Goal: Use online tool/utility: Use online tool/utility

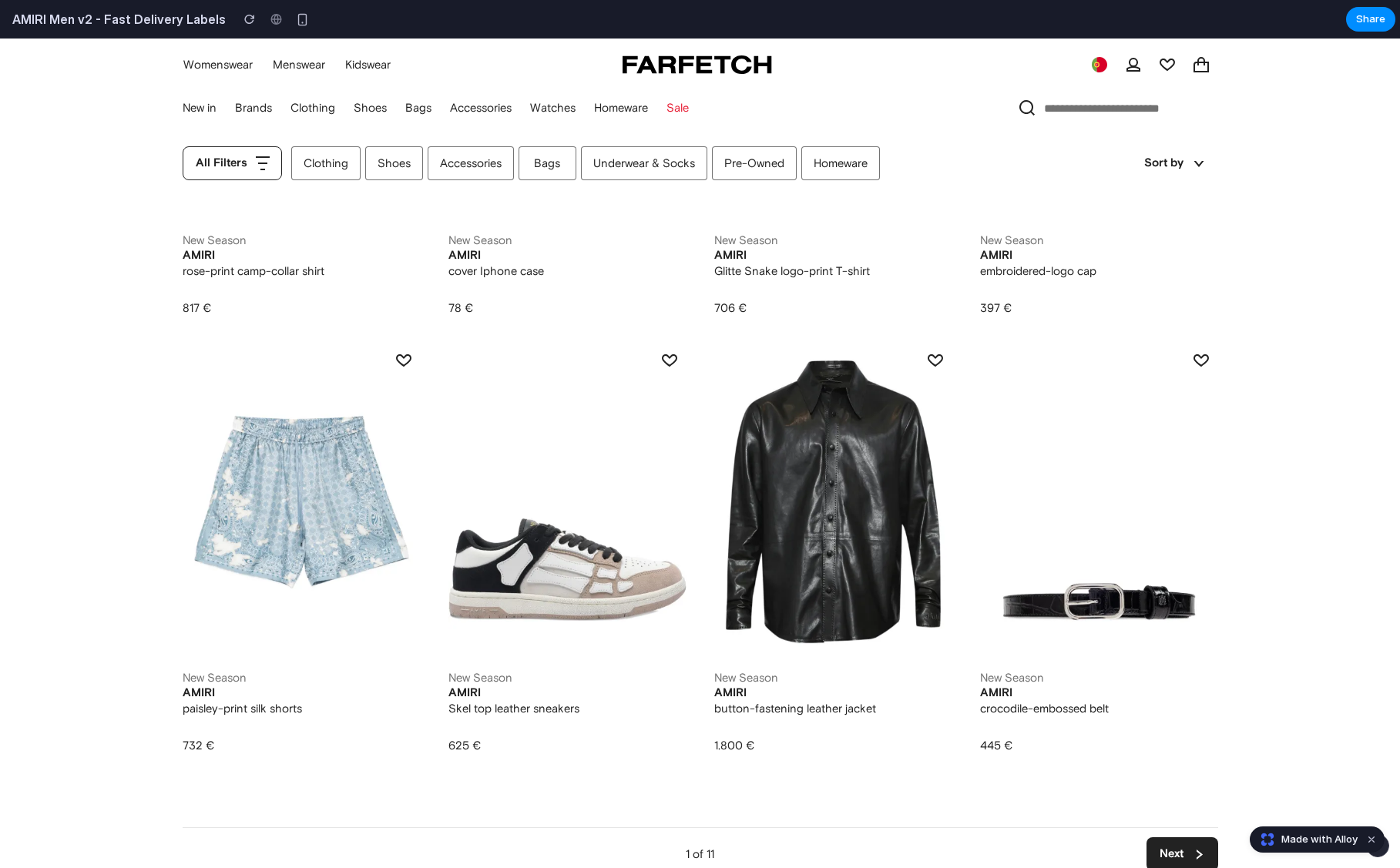
scroll to position [1001, 0]
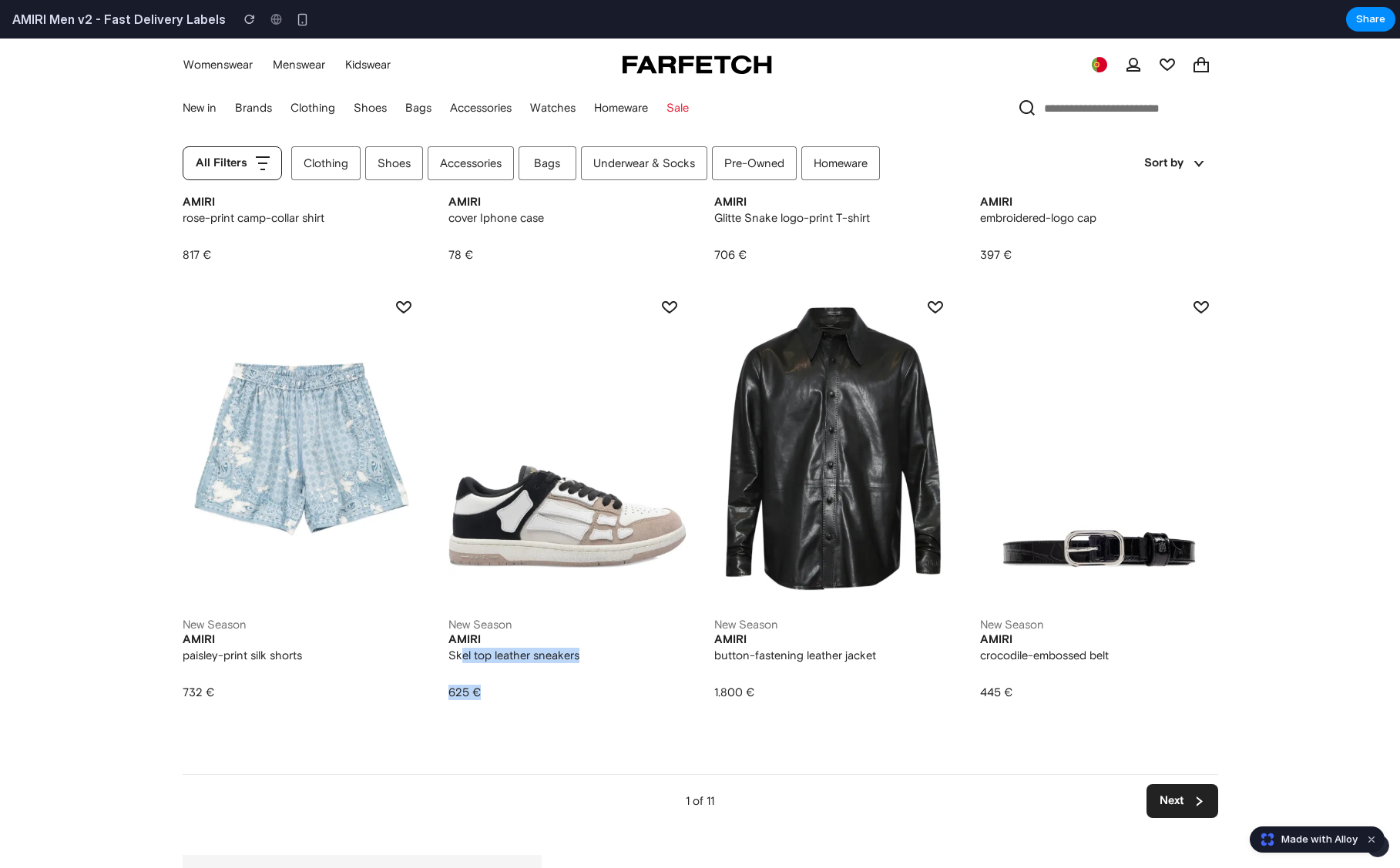
drag, startPoint x: 488, startPoint y: 700, endPoint x: 453, endPoint y: 661, distance: 52.4
click at [453, 661] on div "New Season AMIRI Skel top leather sneakers 625 € Available See all sizes" at bounding box center [567, 659] width 238 height 84
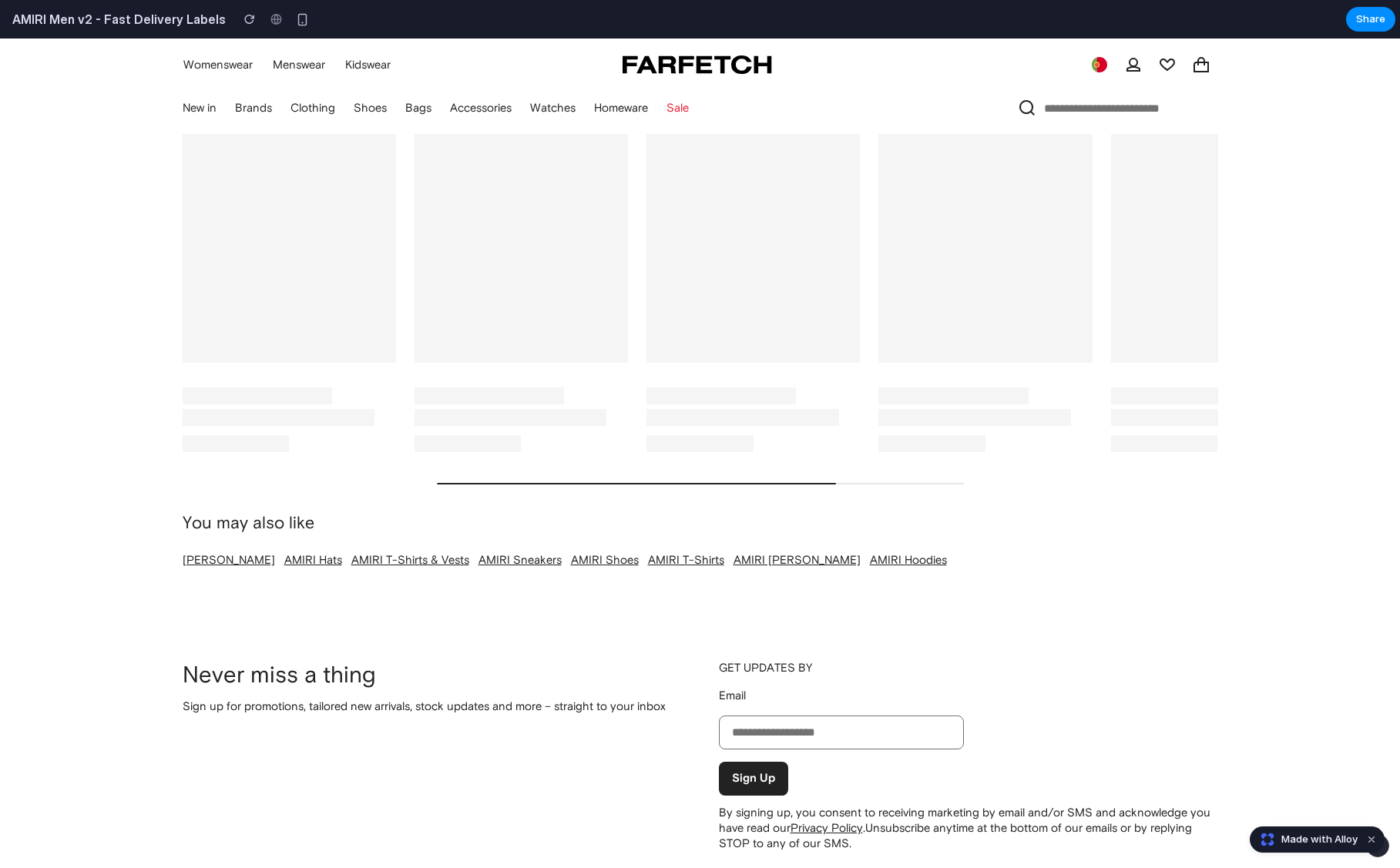
scroll to position [2423, 0]
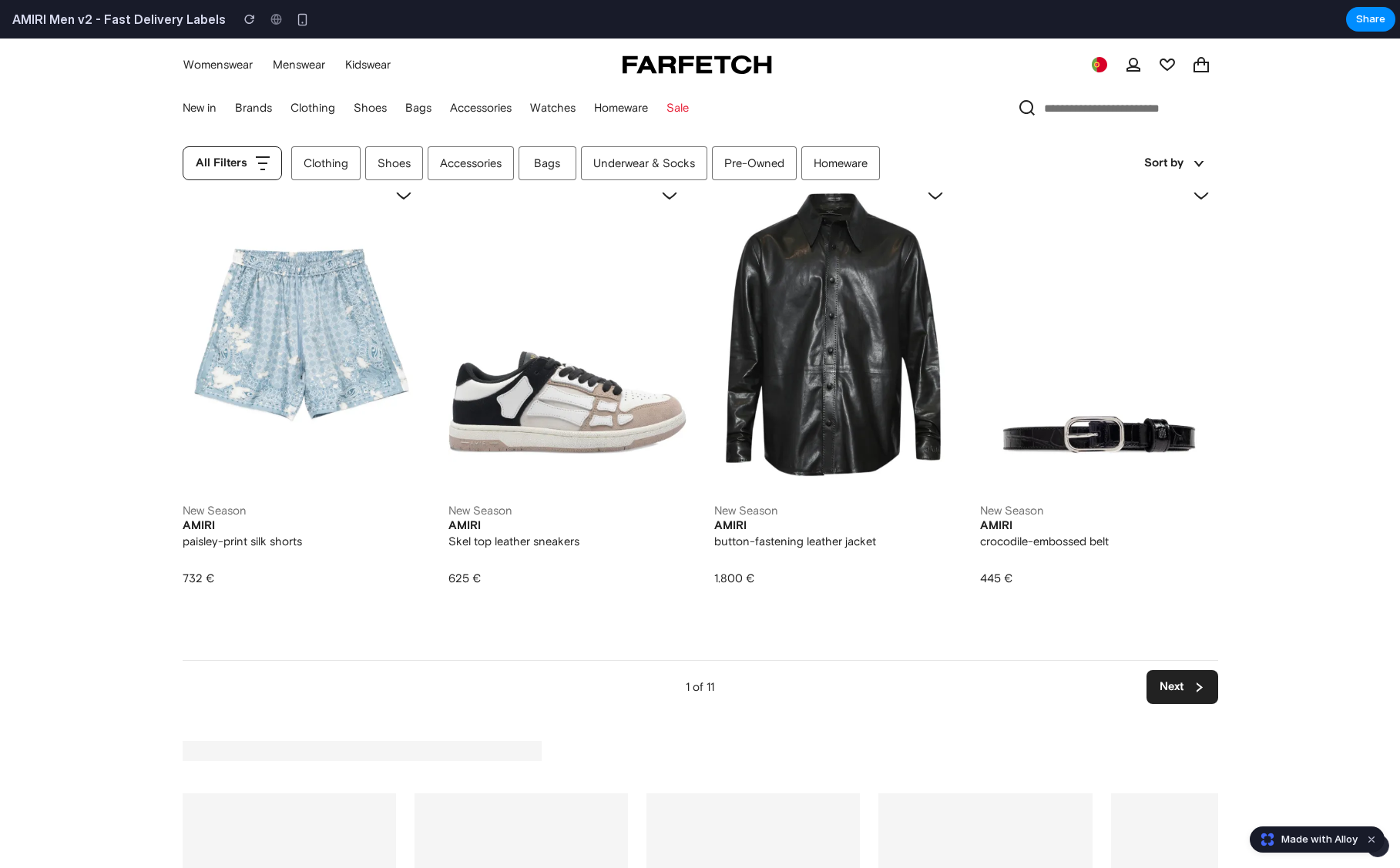
scroll to position [0, 0]
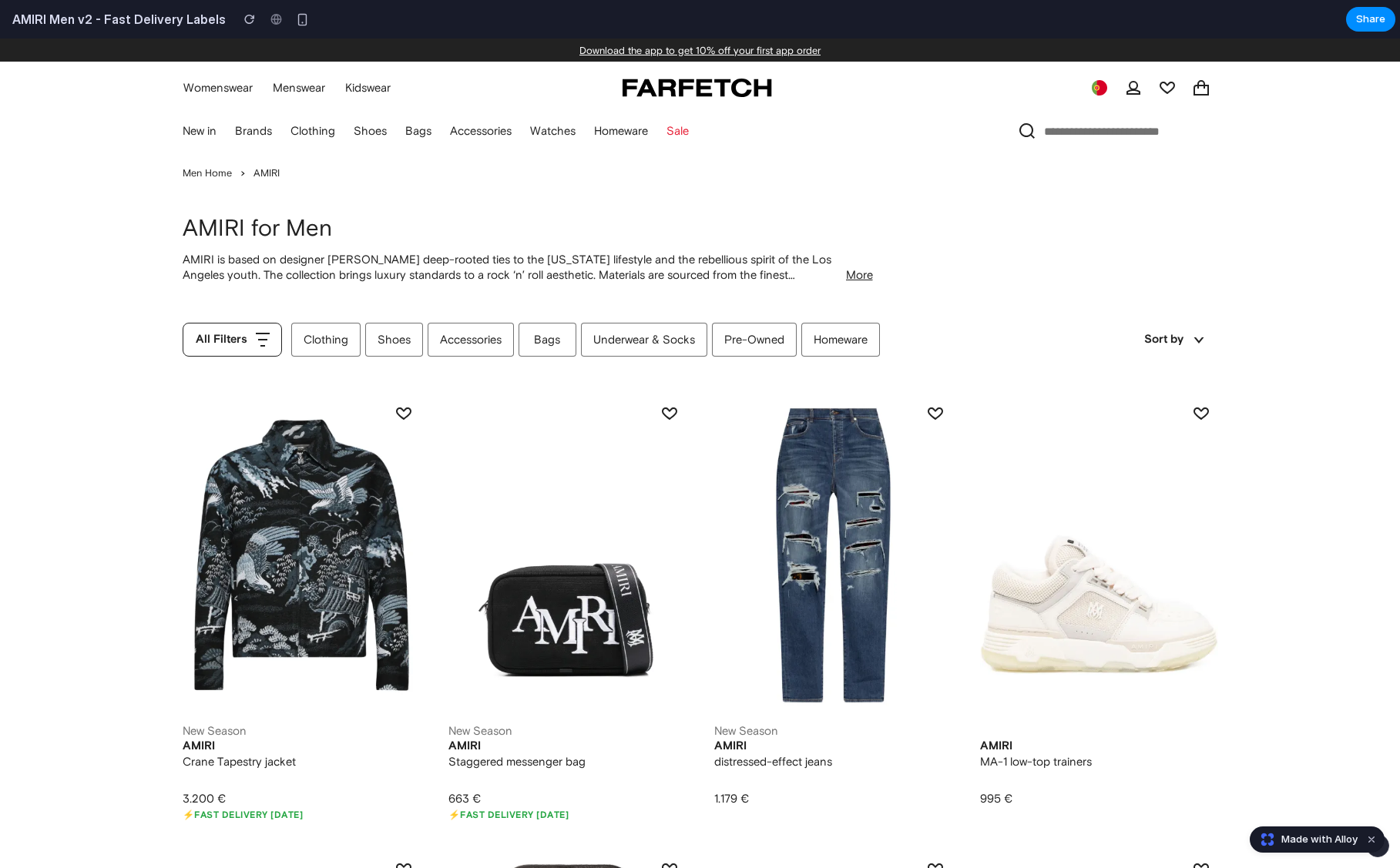
drag, startPoint x: 636, startPoint y: 814, endPoint x: 491, endPoint y: 801, distance: 145.6
click at [490, 801] on div "New Season ⚡ Fast delivery within 2 days AMIRI Staggered messenger bag 663 € Av…" at bounding box center [567, 775] width 238 height 101
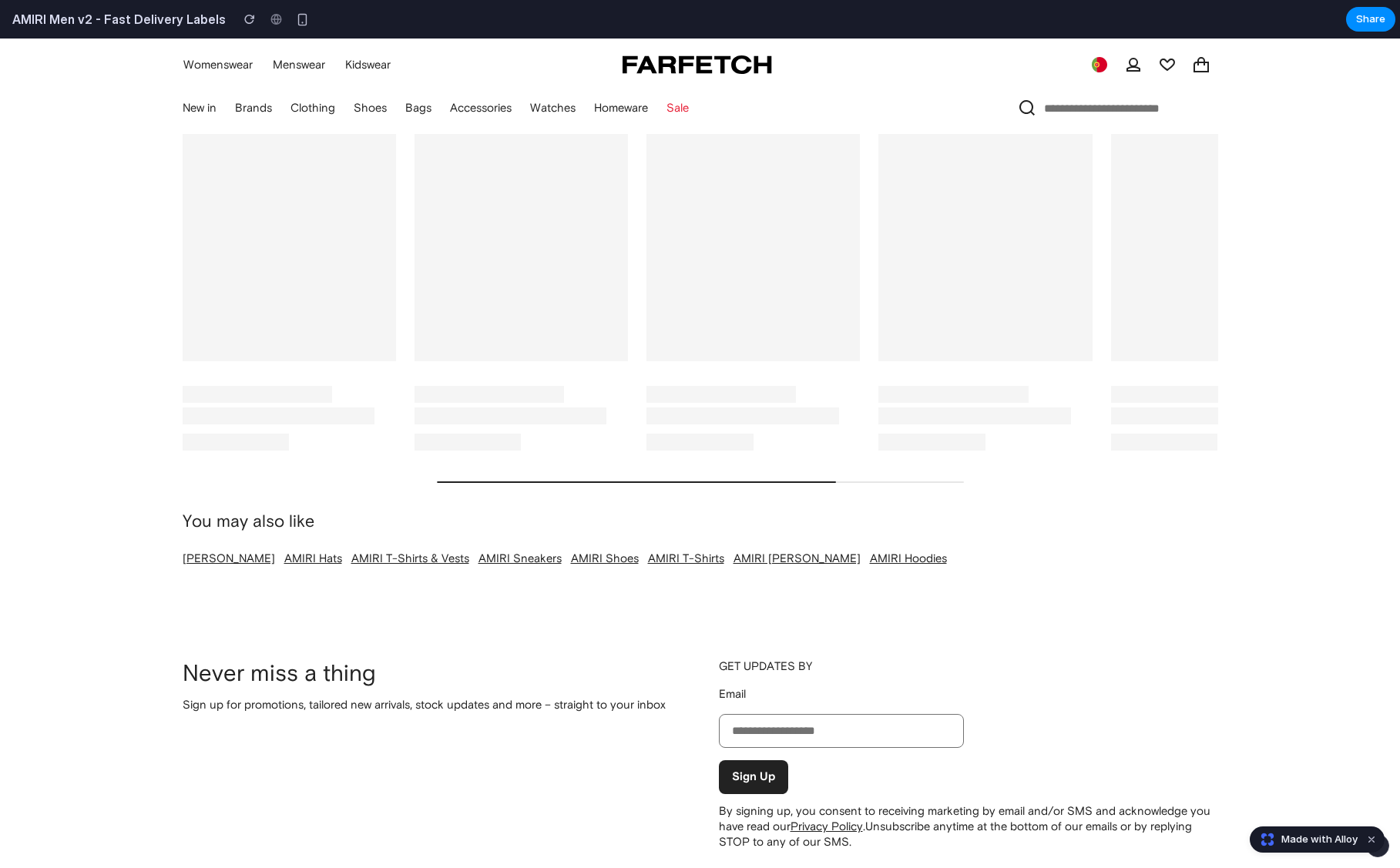
scroll to position [2117, 0]
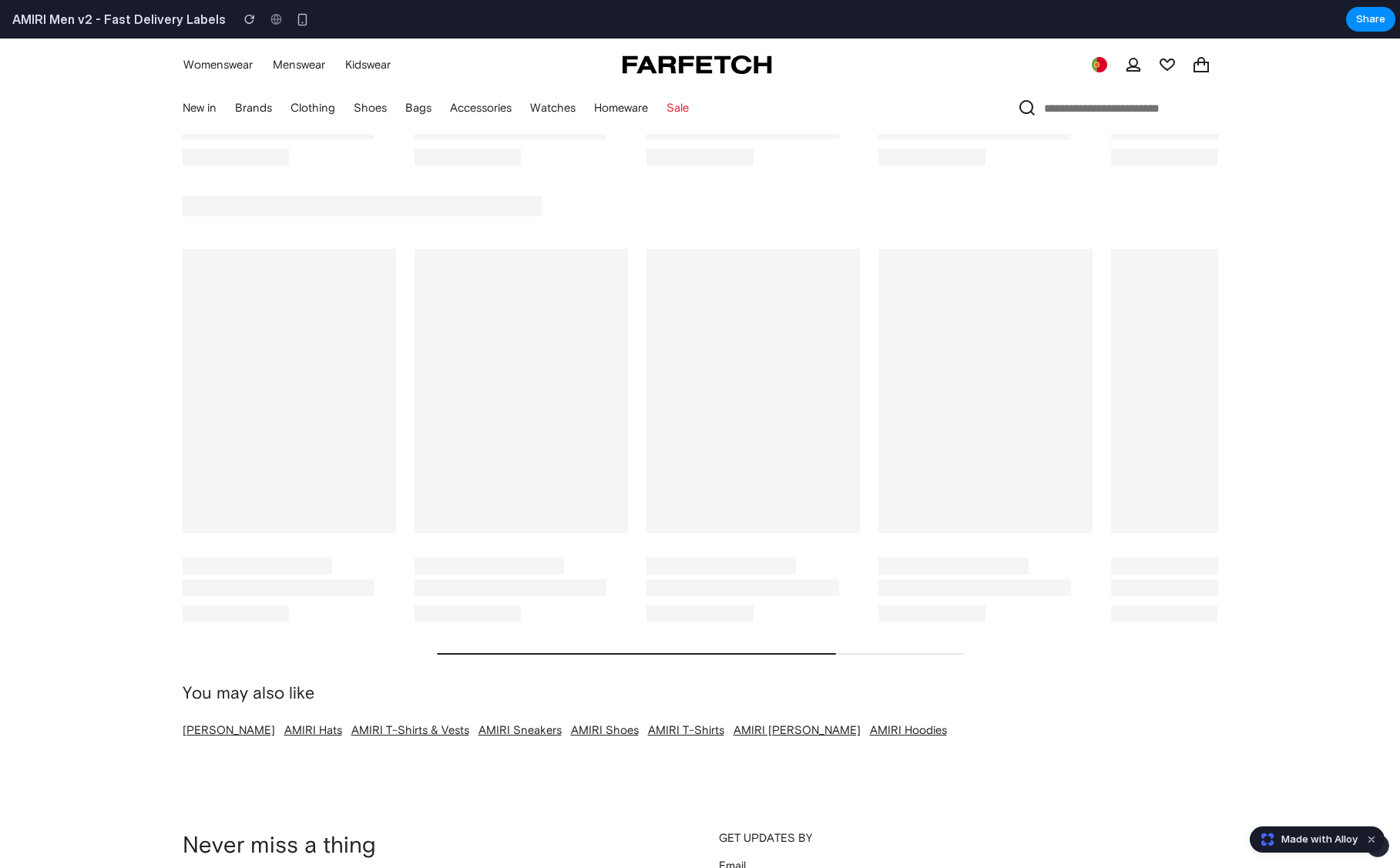
click at [1198, 433] on button at bounding box center [1200, 437] width 25 height 25
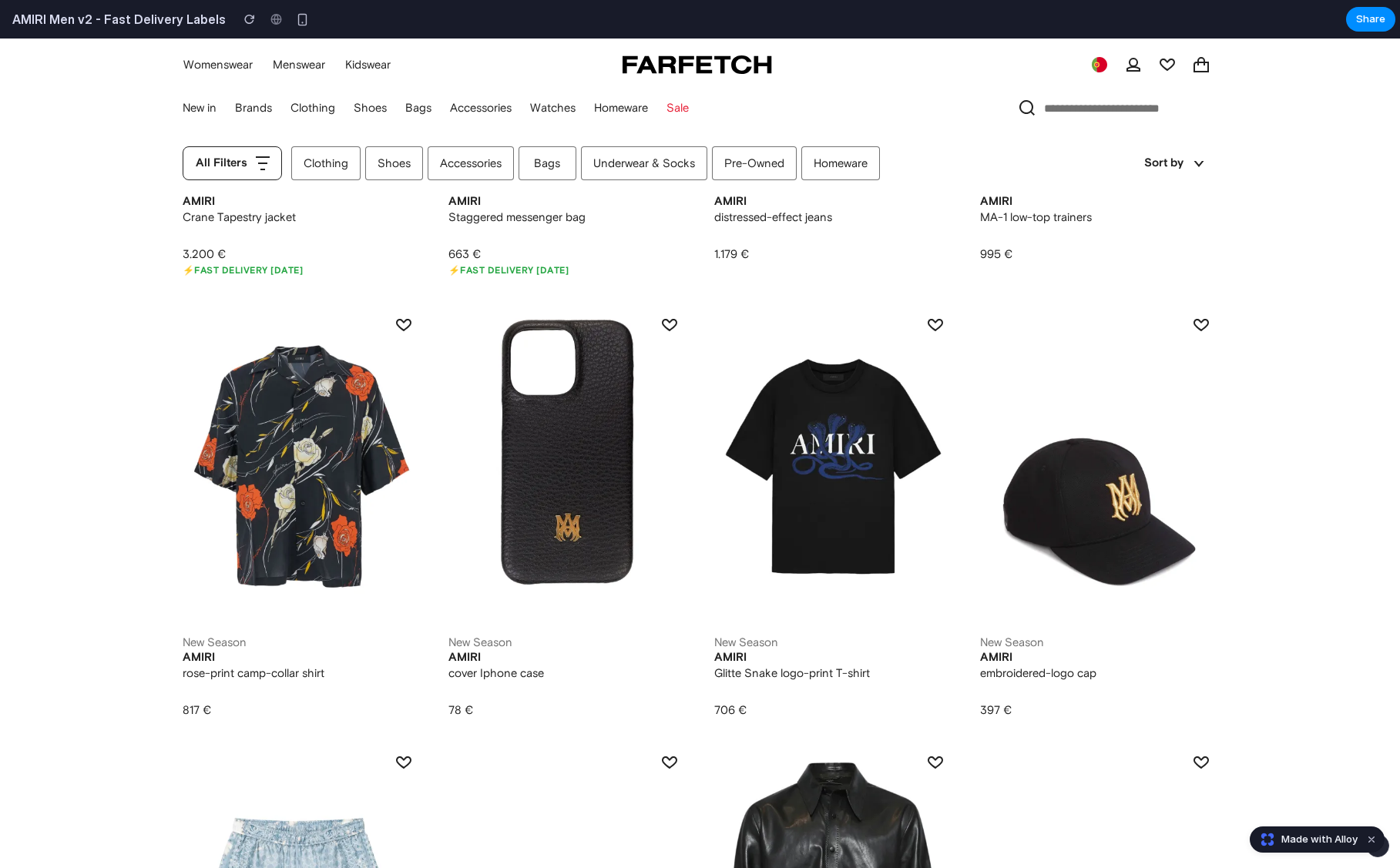
scroll to position [0, 0]
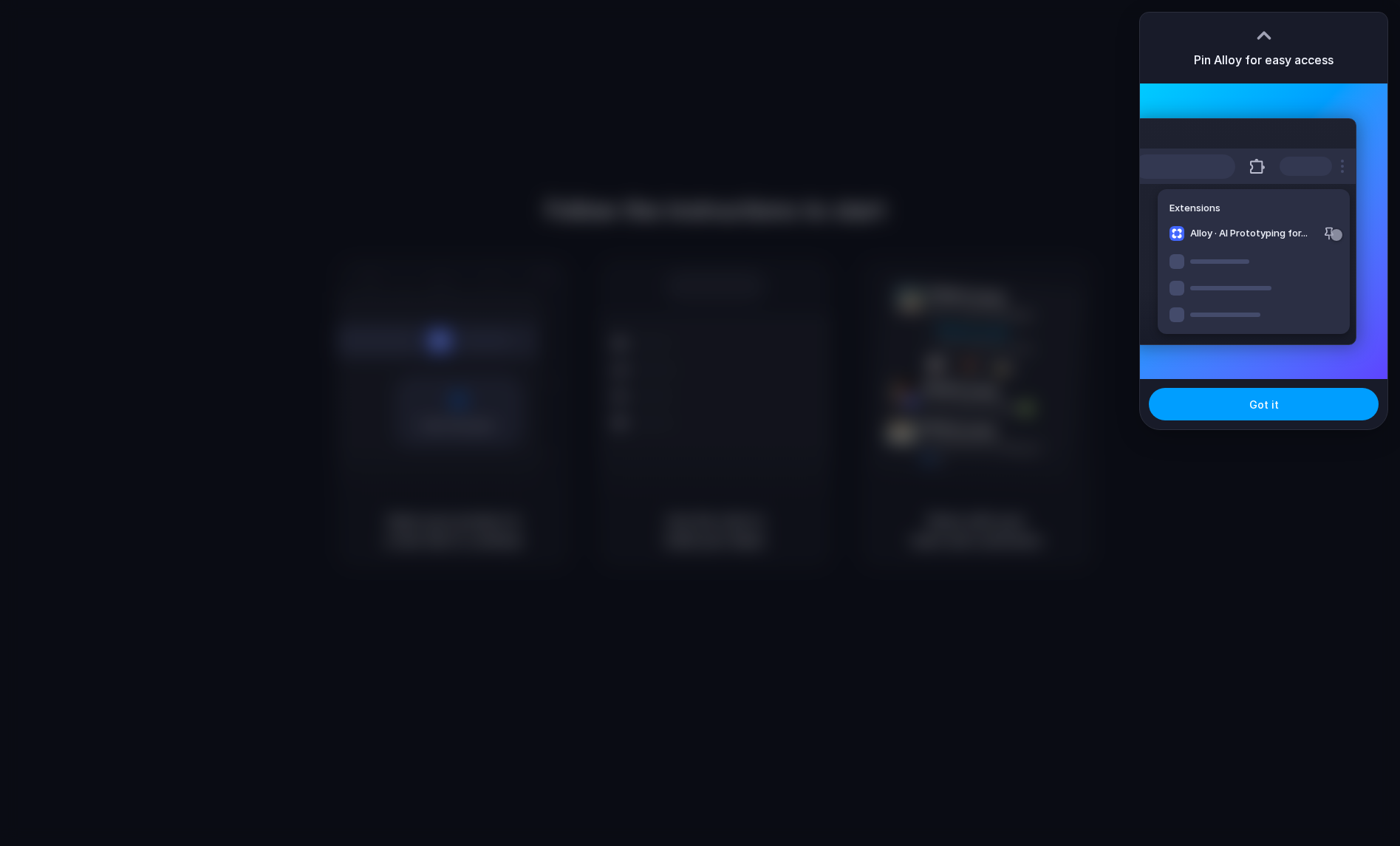
click at [1263, 408] on span "Got it" at bounding box center [1264, 404] width 30 height 15
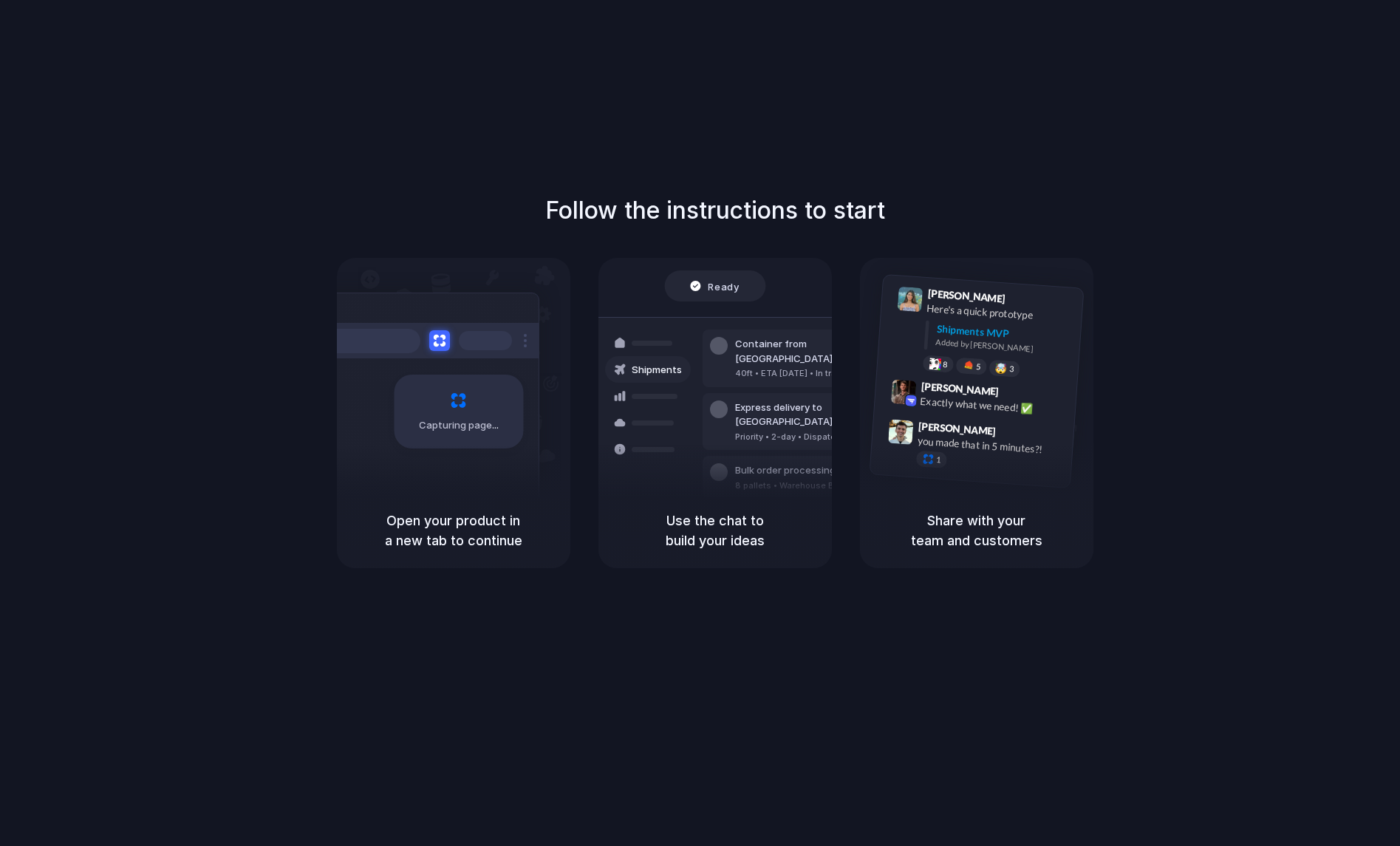
click at [1379, 107] on div "Follow the instructions to start Capturing page Open your product in a new tab …" at bounding box center [714, 437] width 1430 height 876
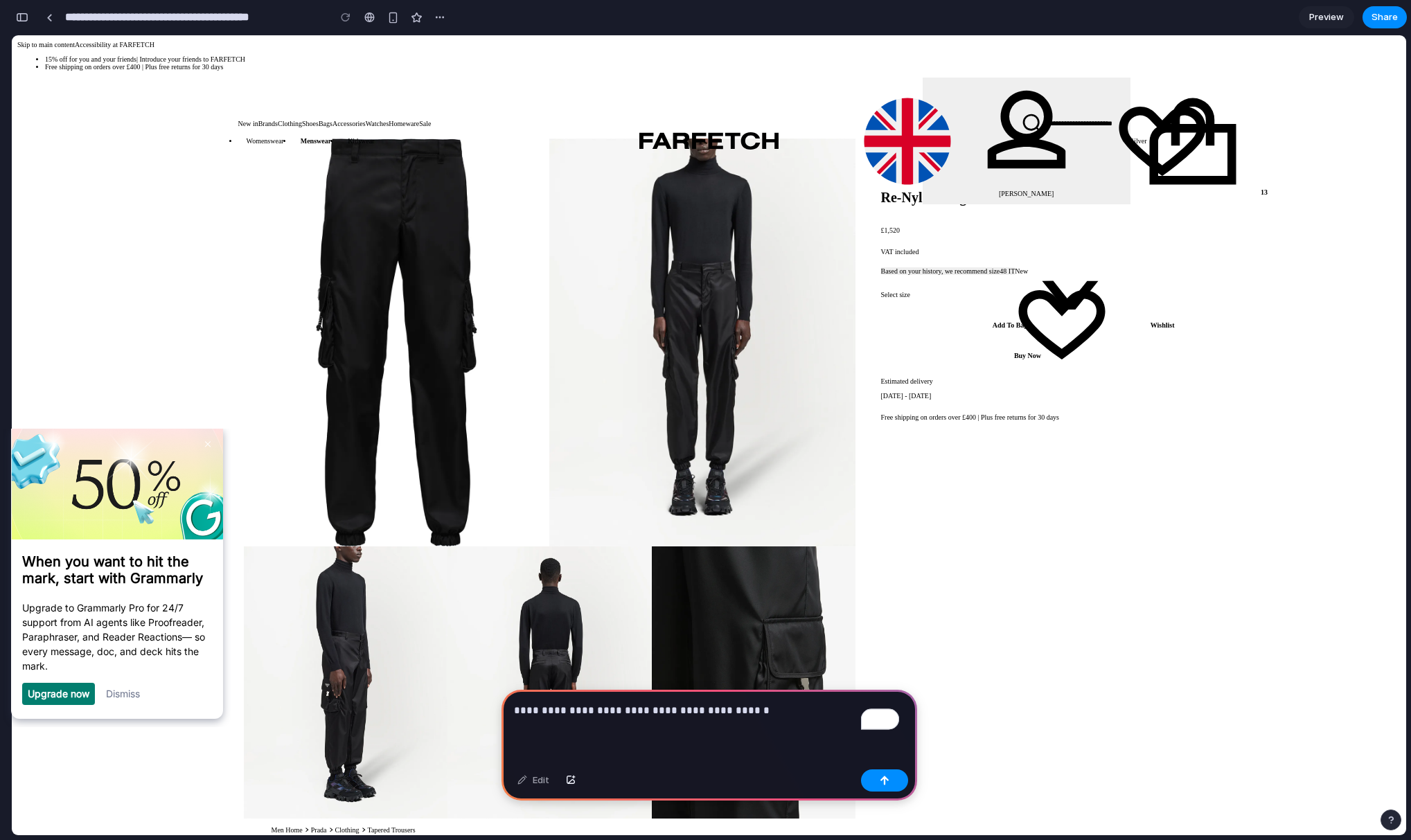
click at [684, 707] on p "**********" at bounding box center [707, 711] width 385 height 17
click at [734, 718] on div "**********" at bounding box center [709, 727] width 416 height 74
click at [747, 705] on p "**********" at bounding box center [707, 711] width 385 height 17
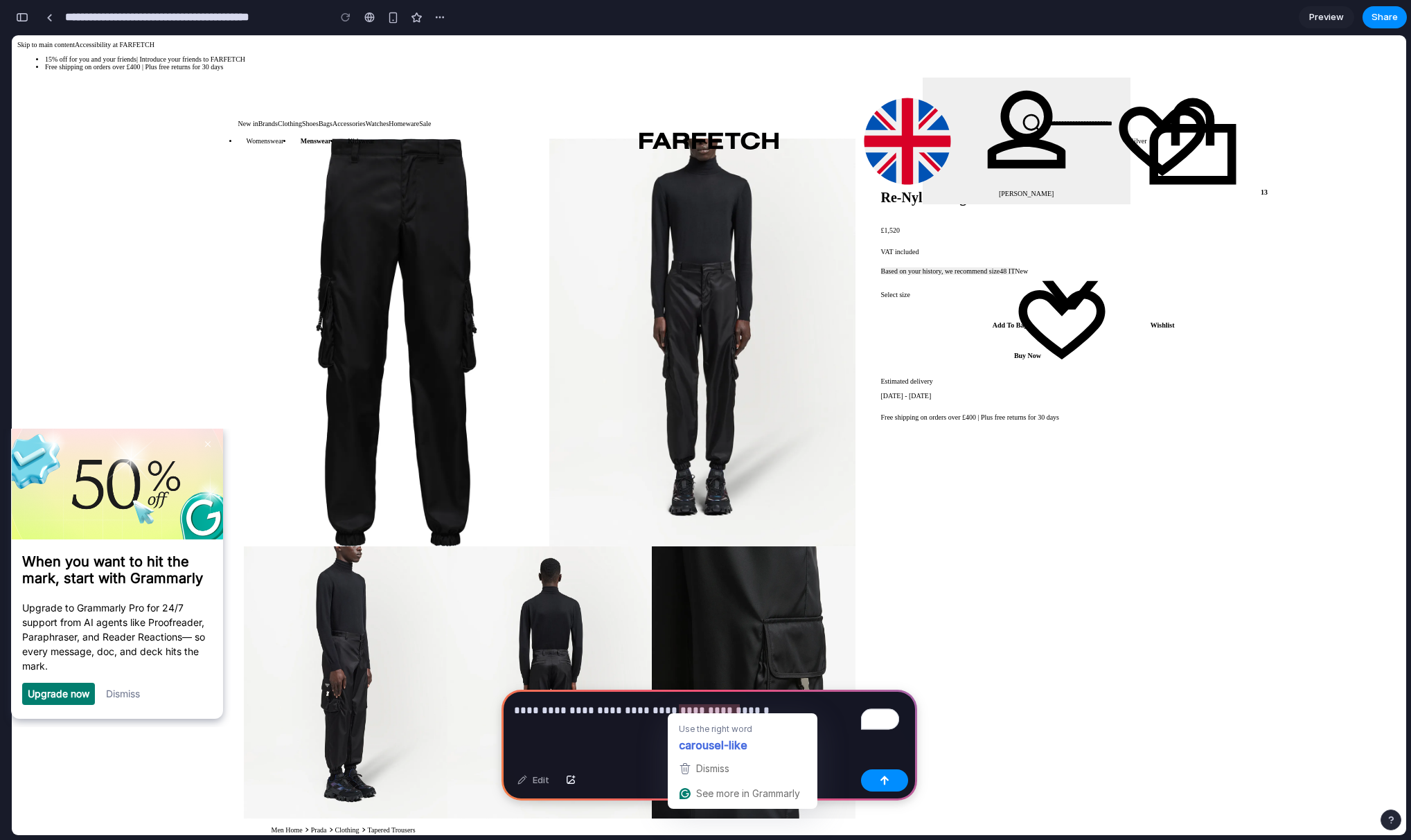
click at [736, 706] on p "**********" at bounding box center [707, 711] width 385 height 17
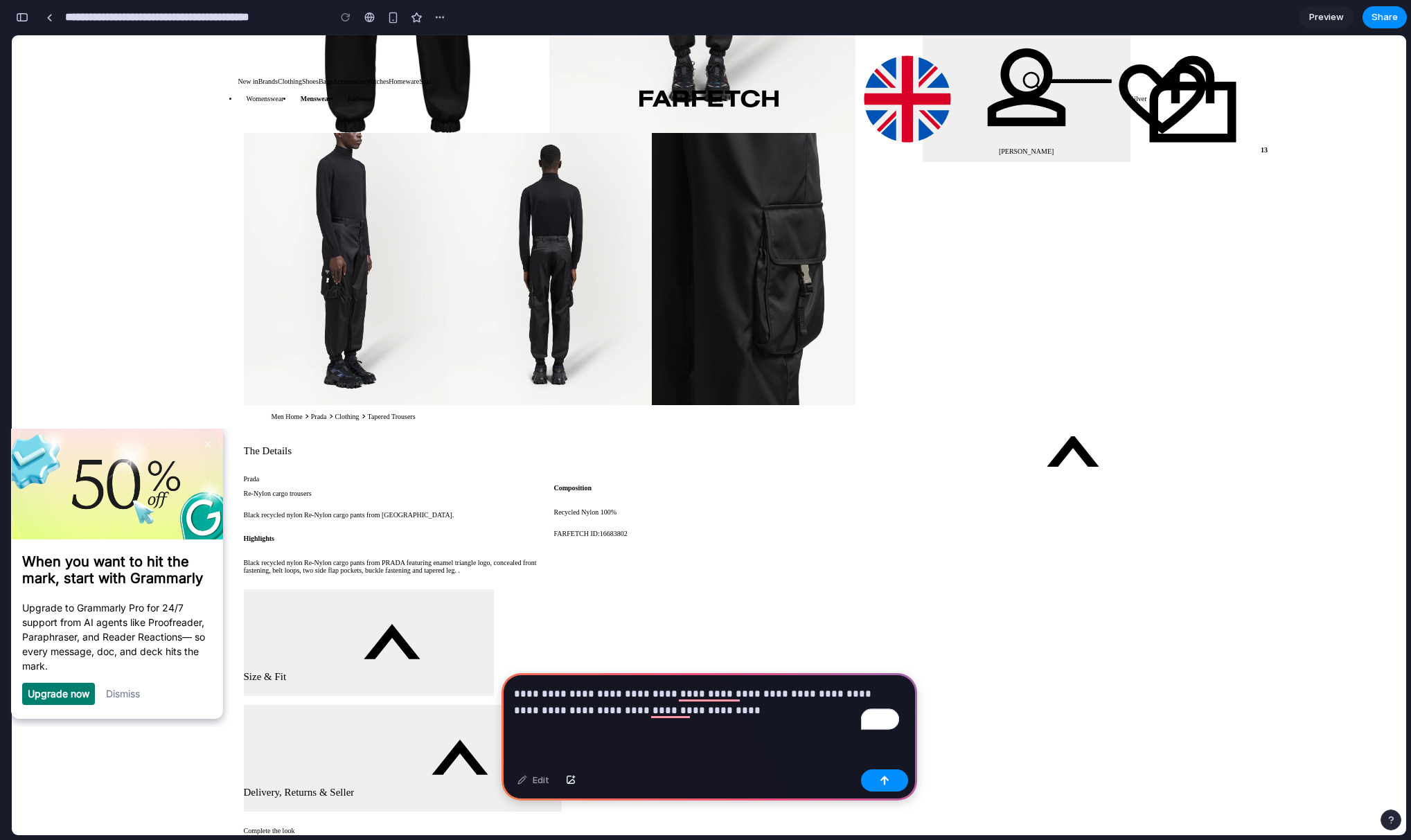
scroll to position [432, 0]
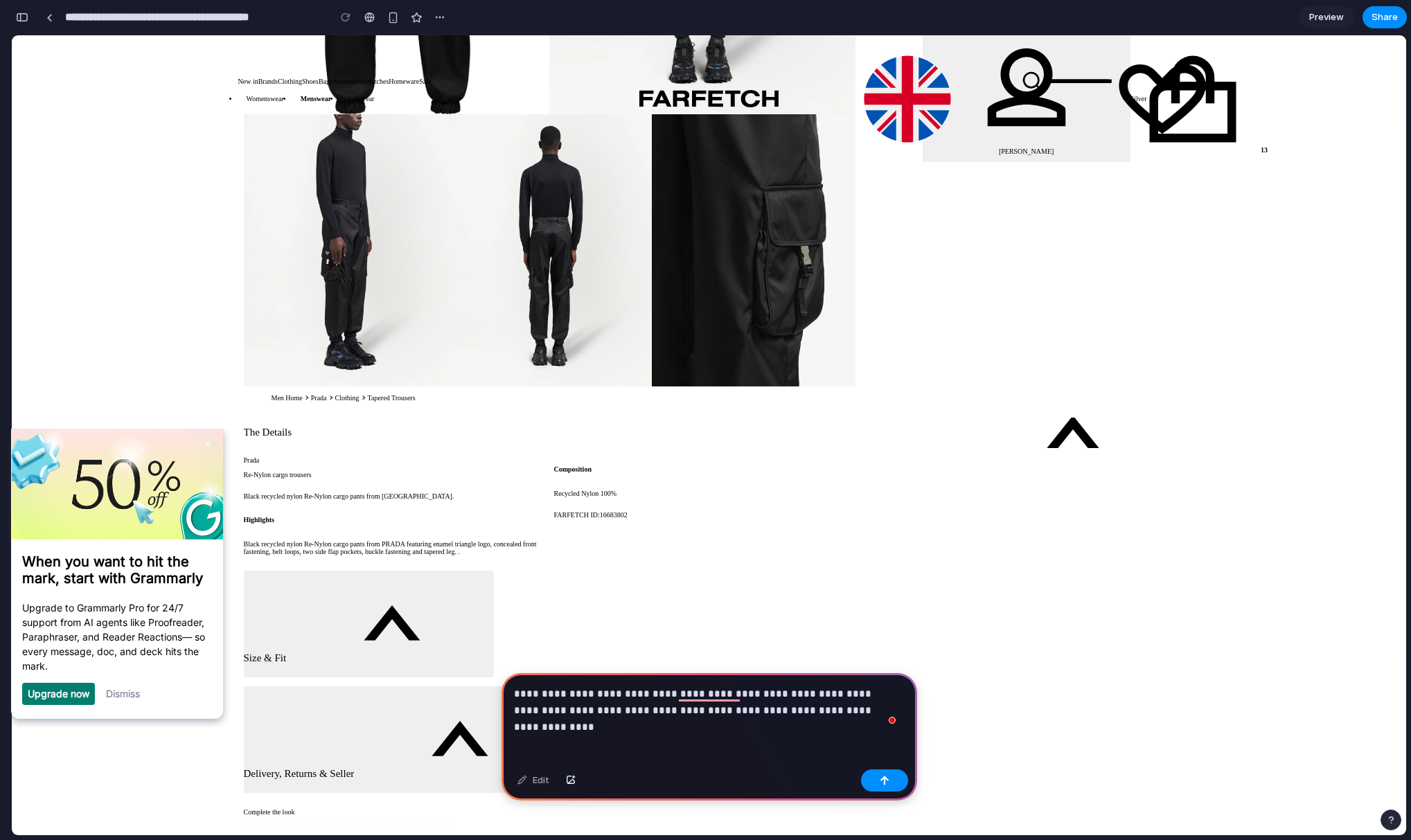
click at [735, 751] on div "**********" at bounding box center [709, 719] width 416 height 91
click at [887, 782] on div "button" at bounding box center [884, 780] width 10 height 10
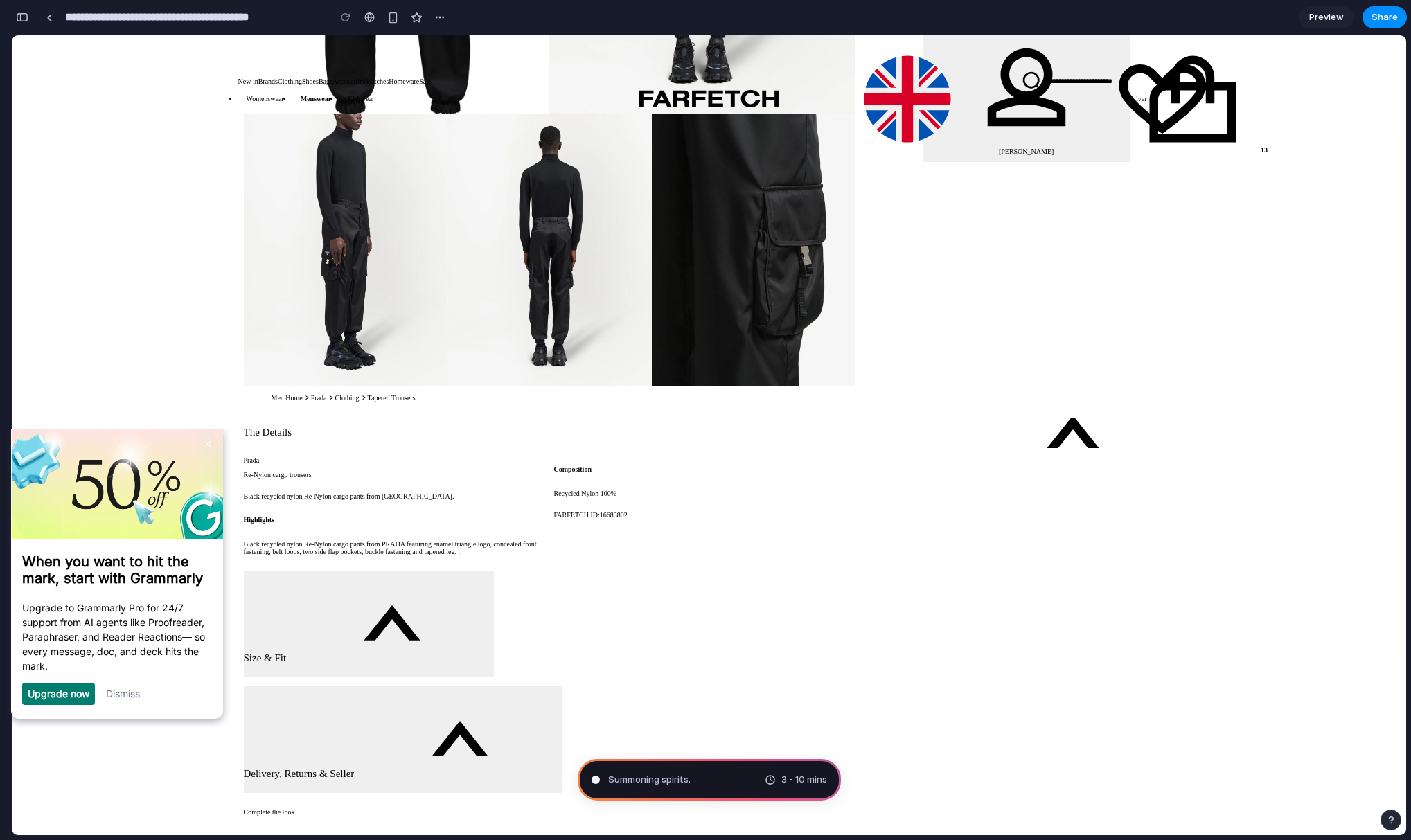
click at [130, 699] on link "Dismiss" at bounding box center [123, 693] width 34 height 12
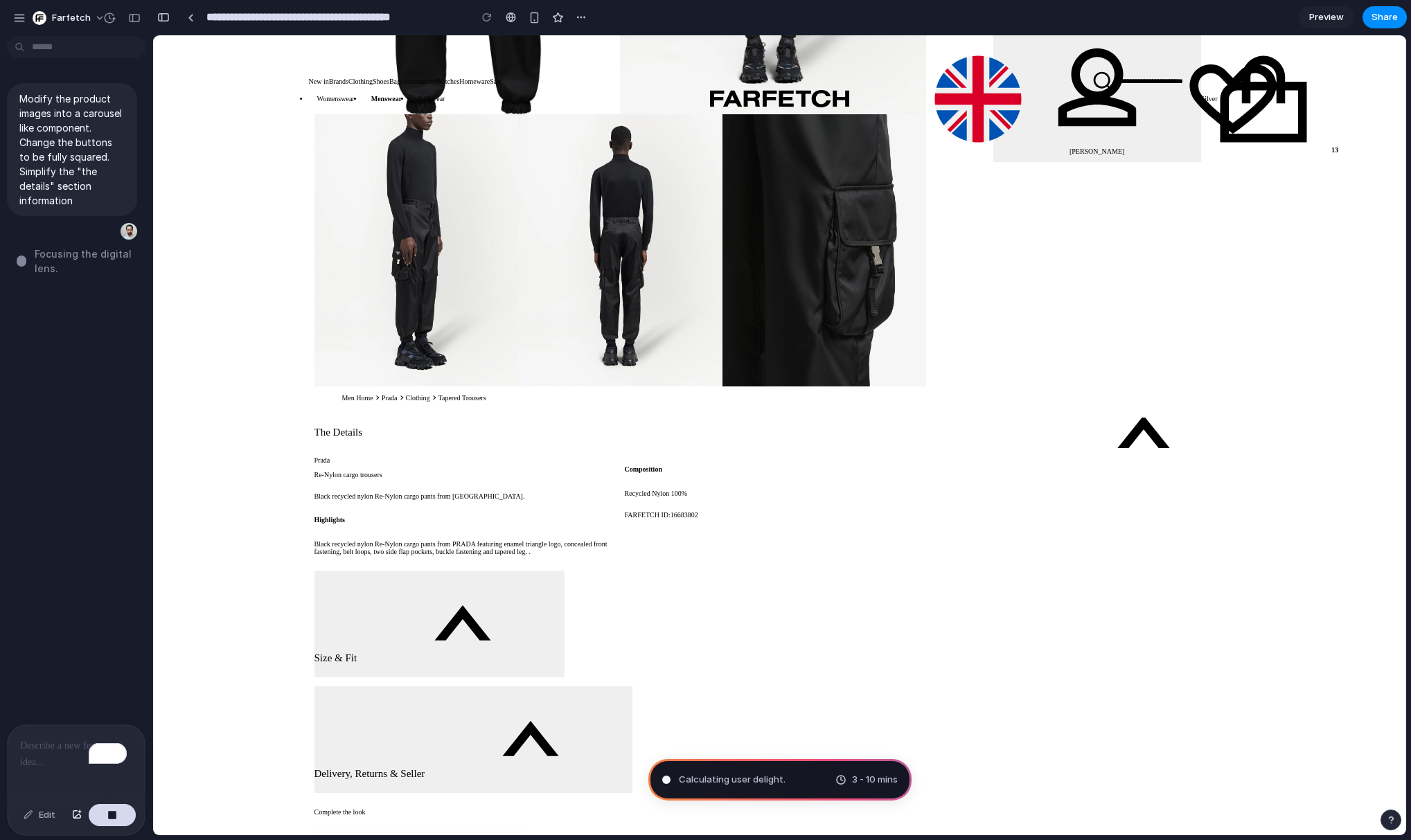
type input "**********"
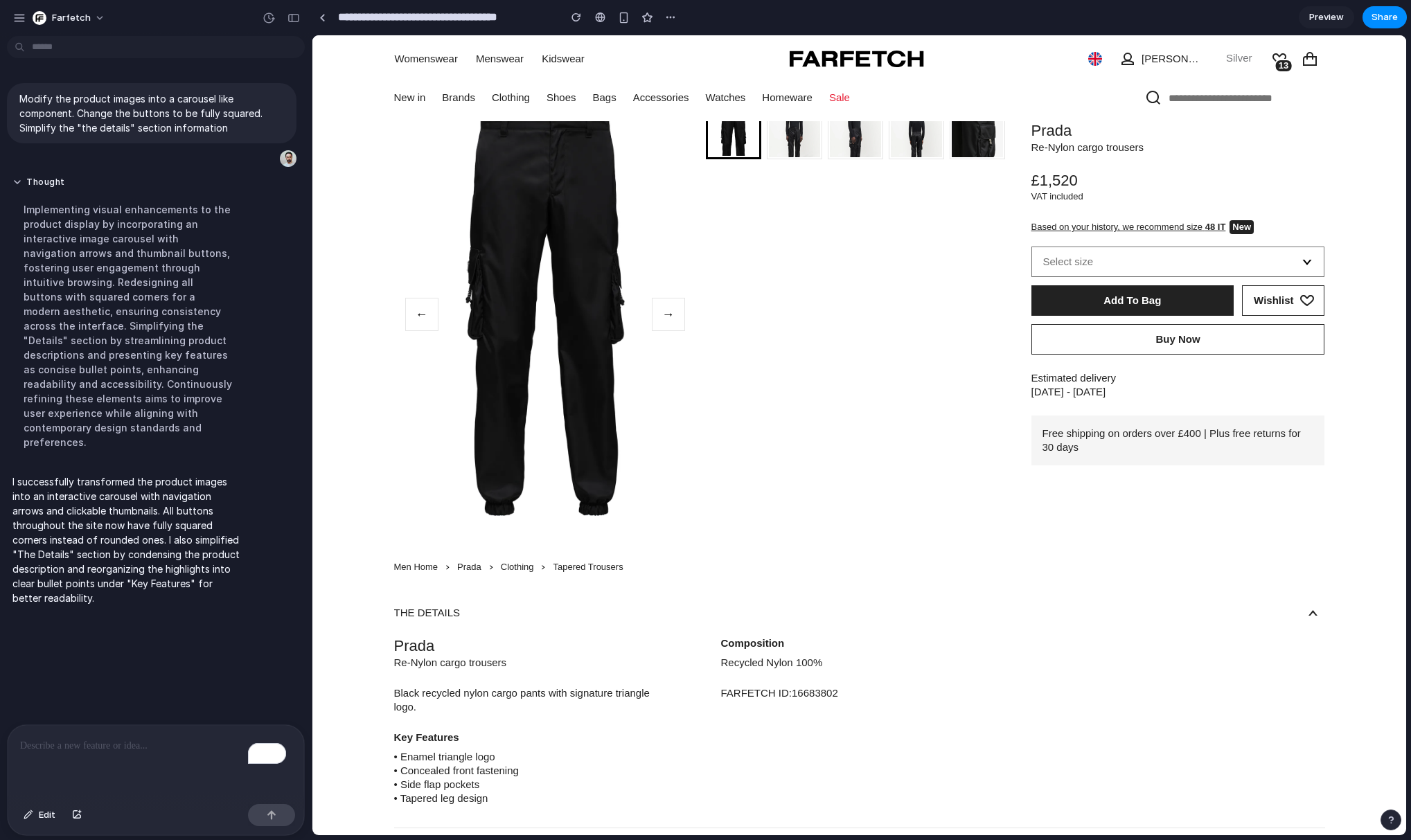
scroll to position [0, 0]
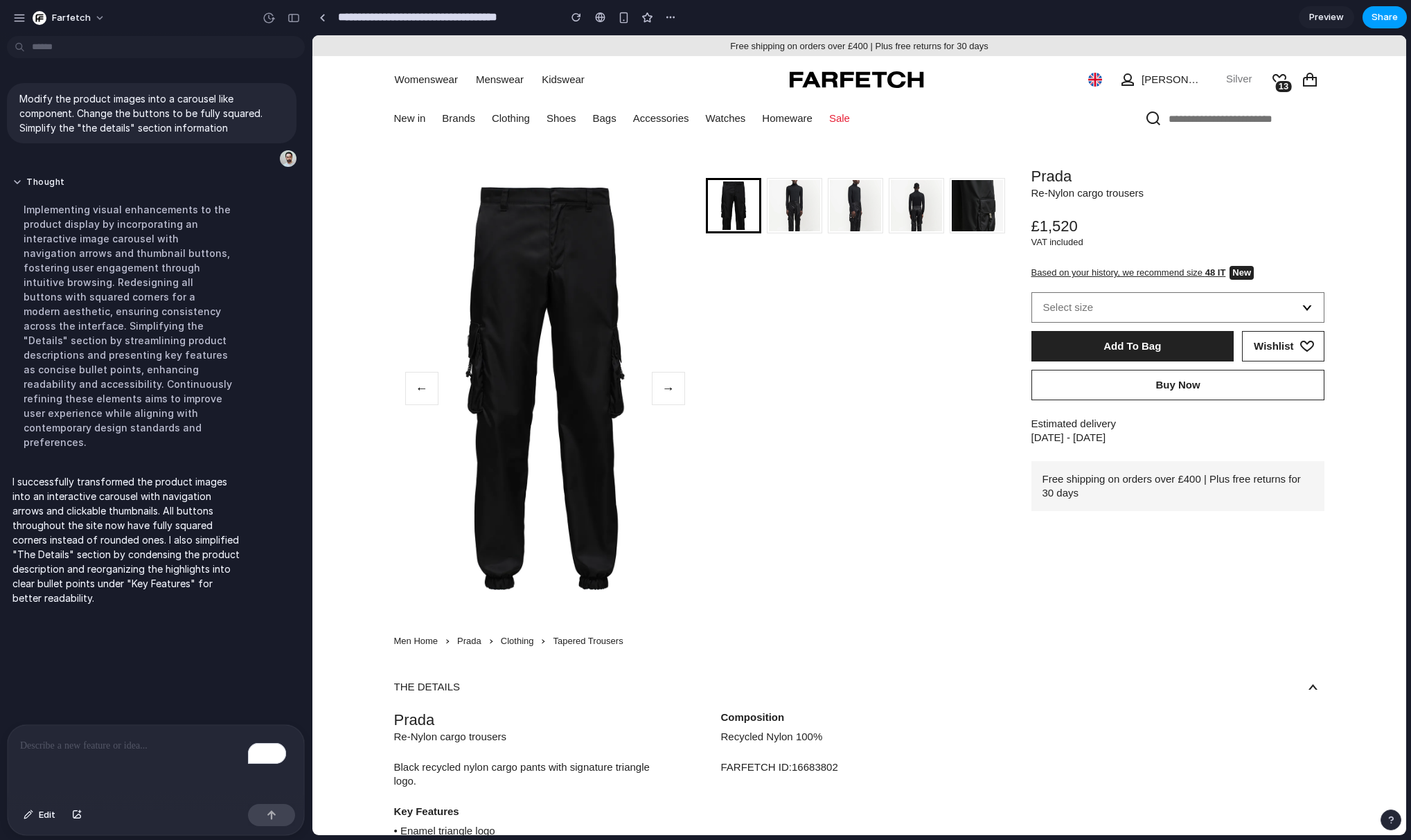
click at [1312, 12] on button "Share" at bounding box center [1384, 18] width 44 height 22
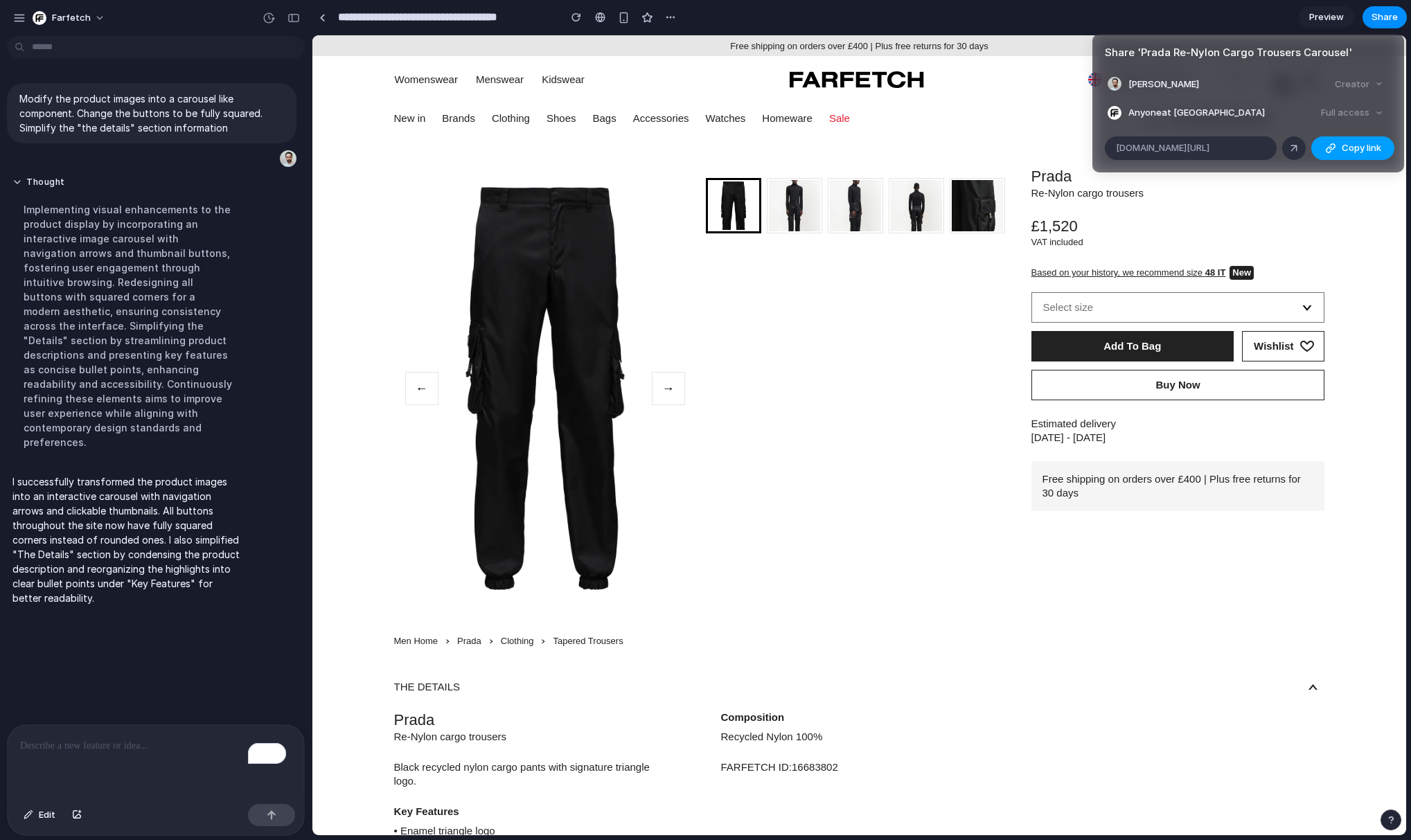
click at [1312, 150] on span "Copy link" at bounding box center [1361, 148] width 39 height 14
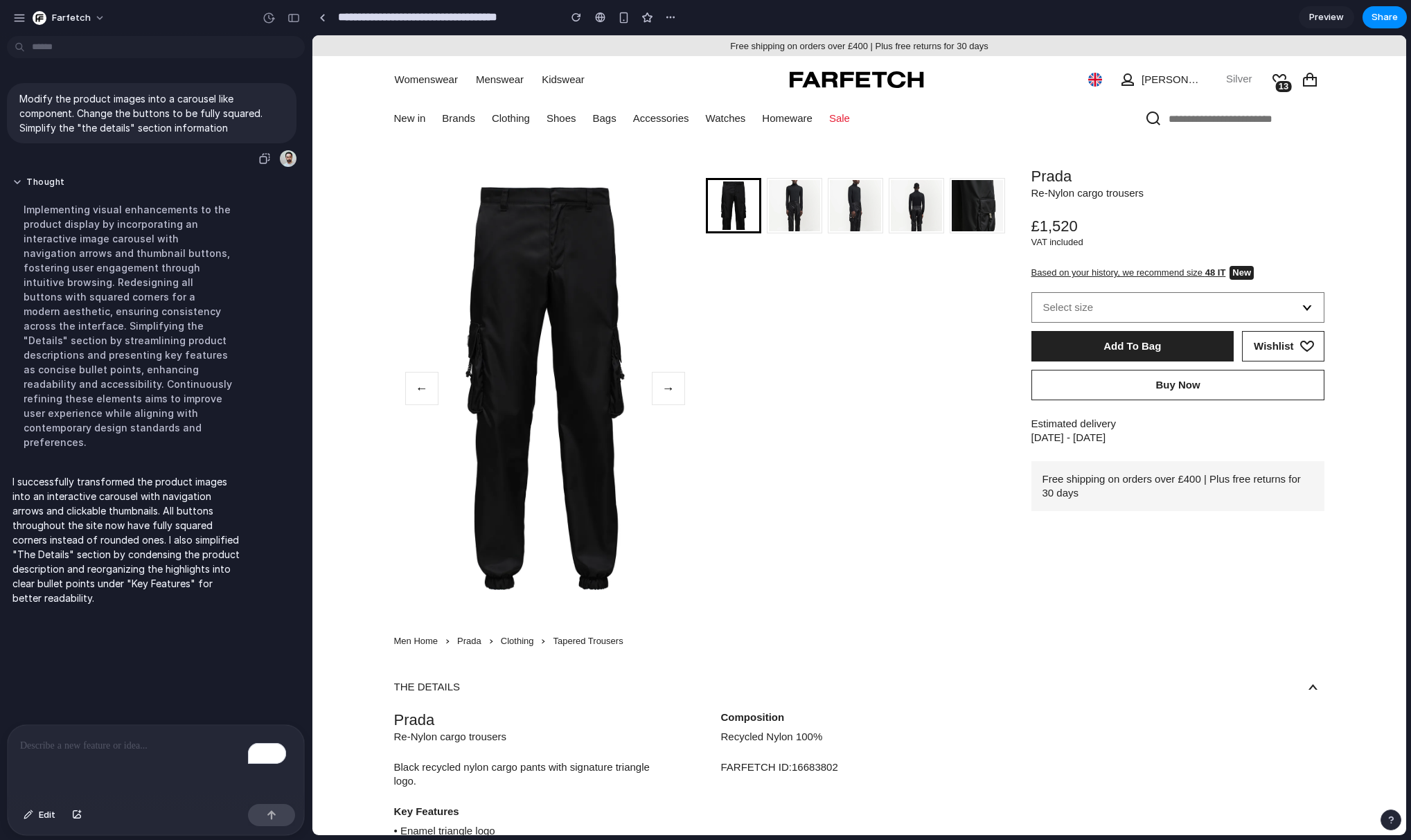
drag, startPoint x: 145, startPoint y: 124, endPoint x: 44, endPoint y: 111, distance: 101.8
drag, startPoint x: 18, startPoint y: 98, endPoint x: 266, endPoint y: 117, distance: 248.7
click at [266, 117] on div "Modify the product images into a carousel like component. Change the buttons to…" at bounding box center [152, 113] width 289 height 60
copy p "Modify the product images into a carousel like component. Change the buttons to…"
click at [801, 221] on img at bounding box center [795, 214] width 51 height 69
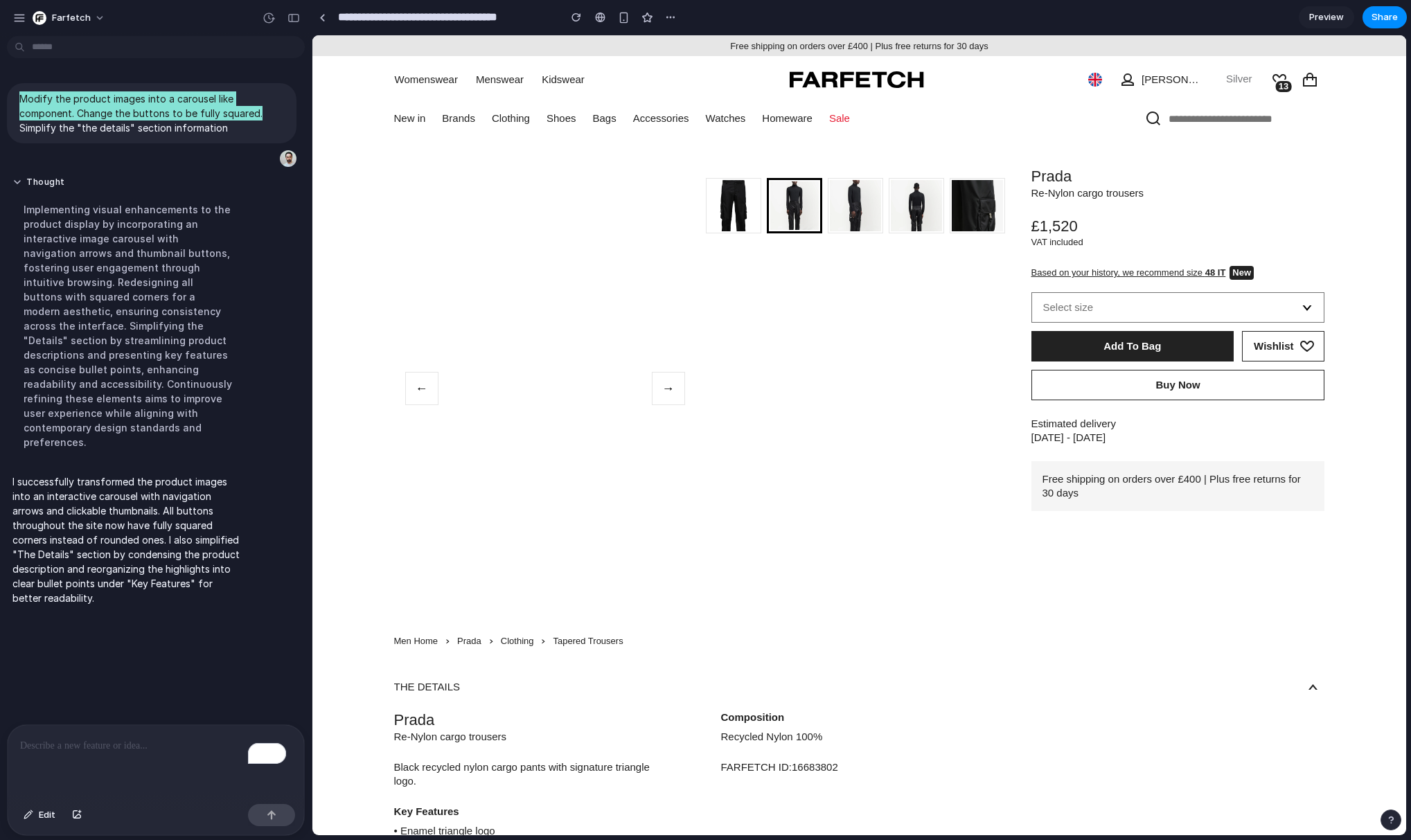
click at [717, 213] on img at bounding box center [734, 214] width 51 height 69
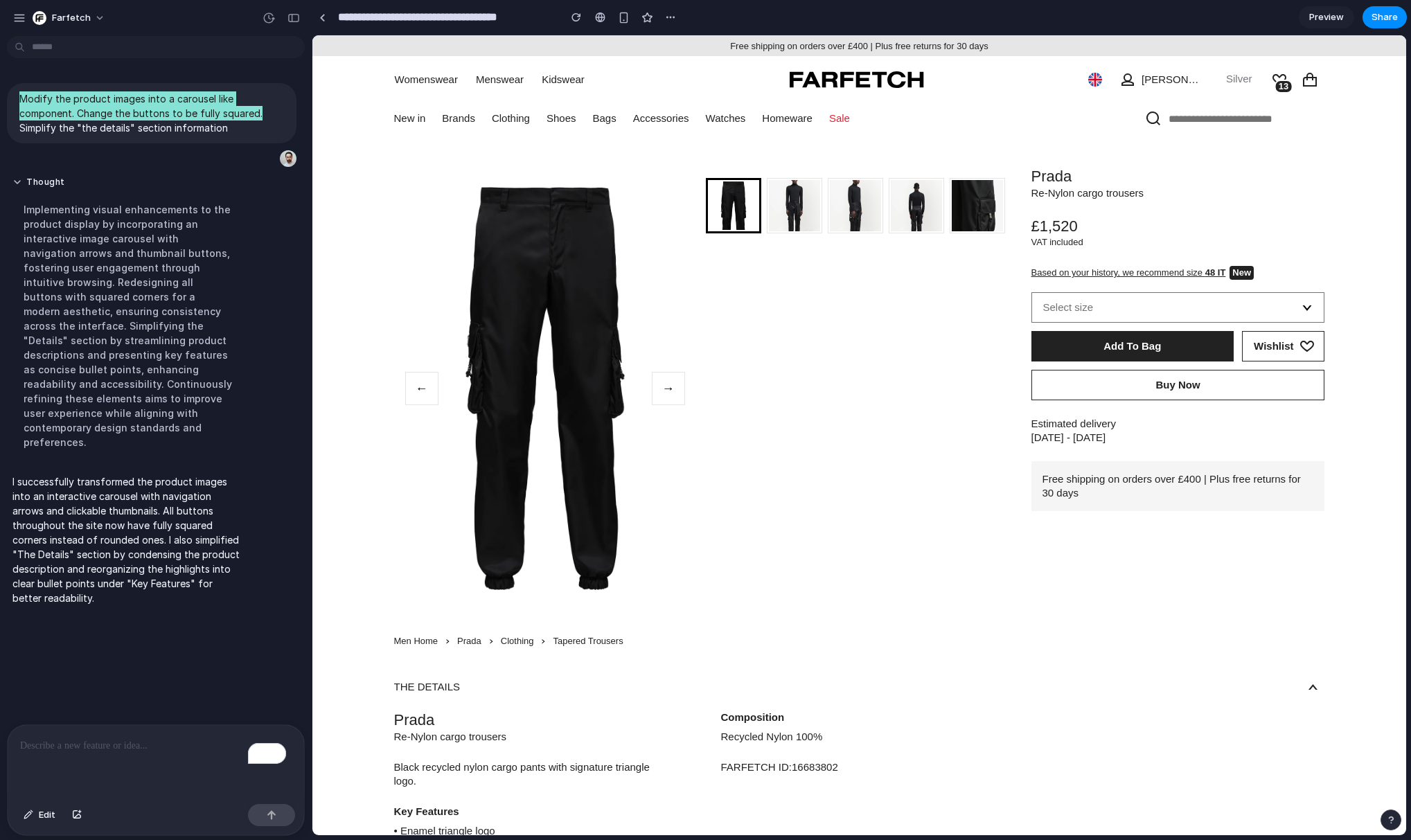
click at [812, 217] on img at bounding box center [795, 214] width 51 height 69
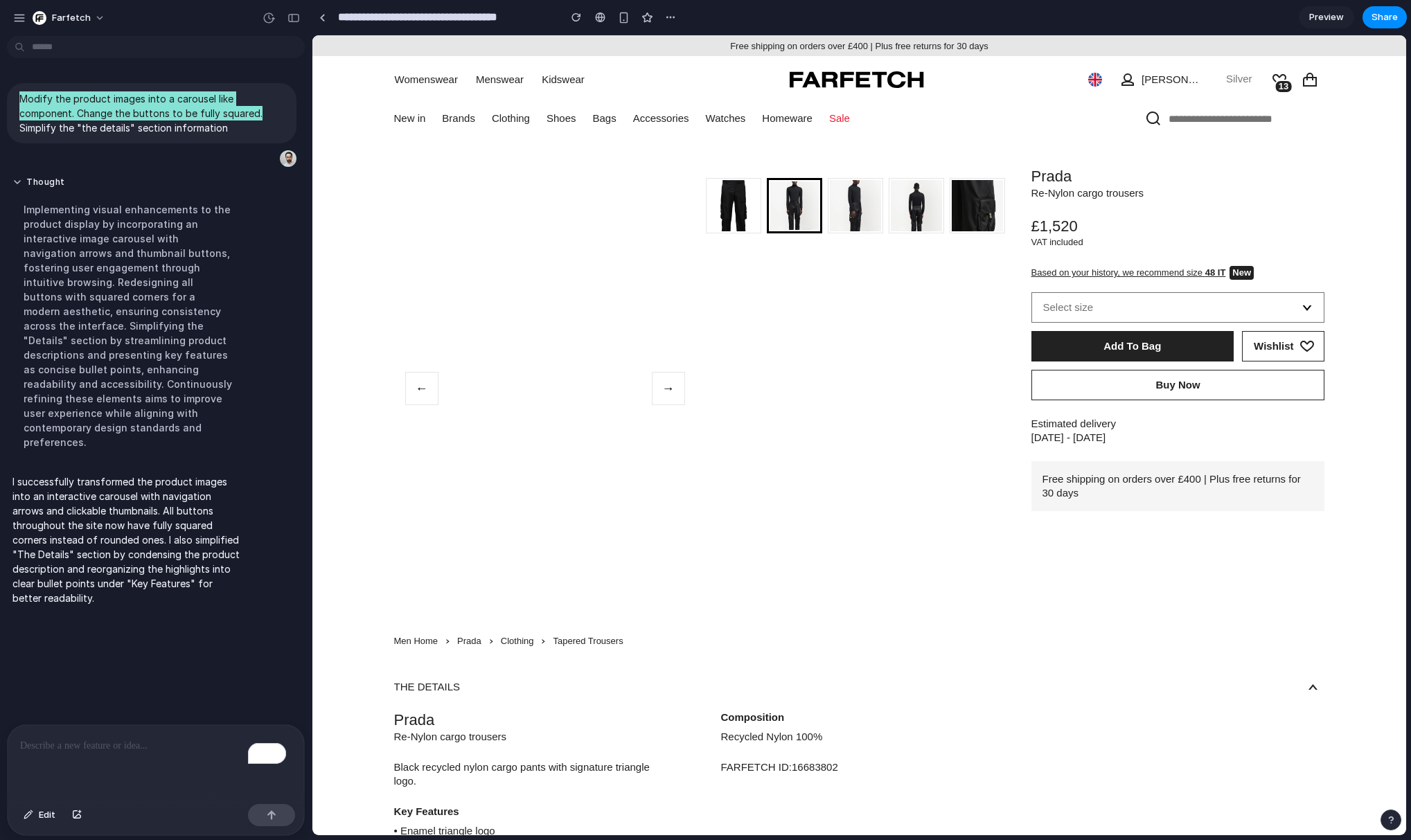
click at [850, 220] on img at bounding box center [855, 214] width 51 height 69
click at [911, 222] on img at bounding box center [916, 214] width 51 height 69
click at [980, 217] on img at bounding box center [978, 214] width 51 height 69
click at [727, 212] on img at bounding box center [734, 214] width 51 height 69
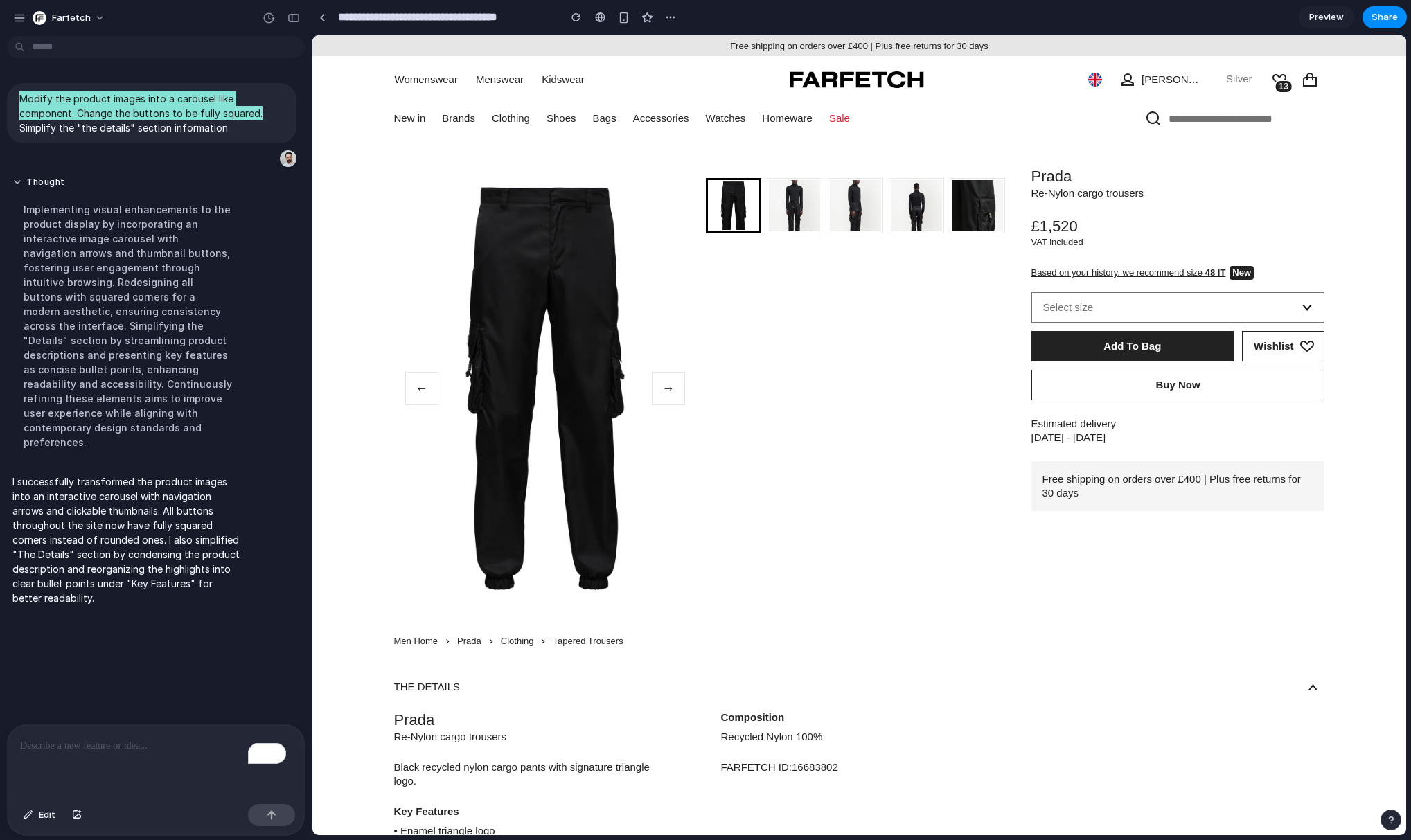
click at [666, 389] on button "→" at bounding box center [668, 388] width 34 height 34
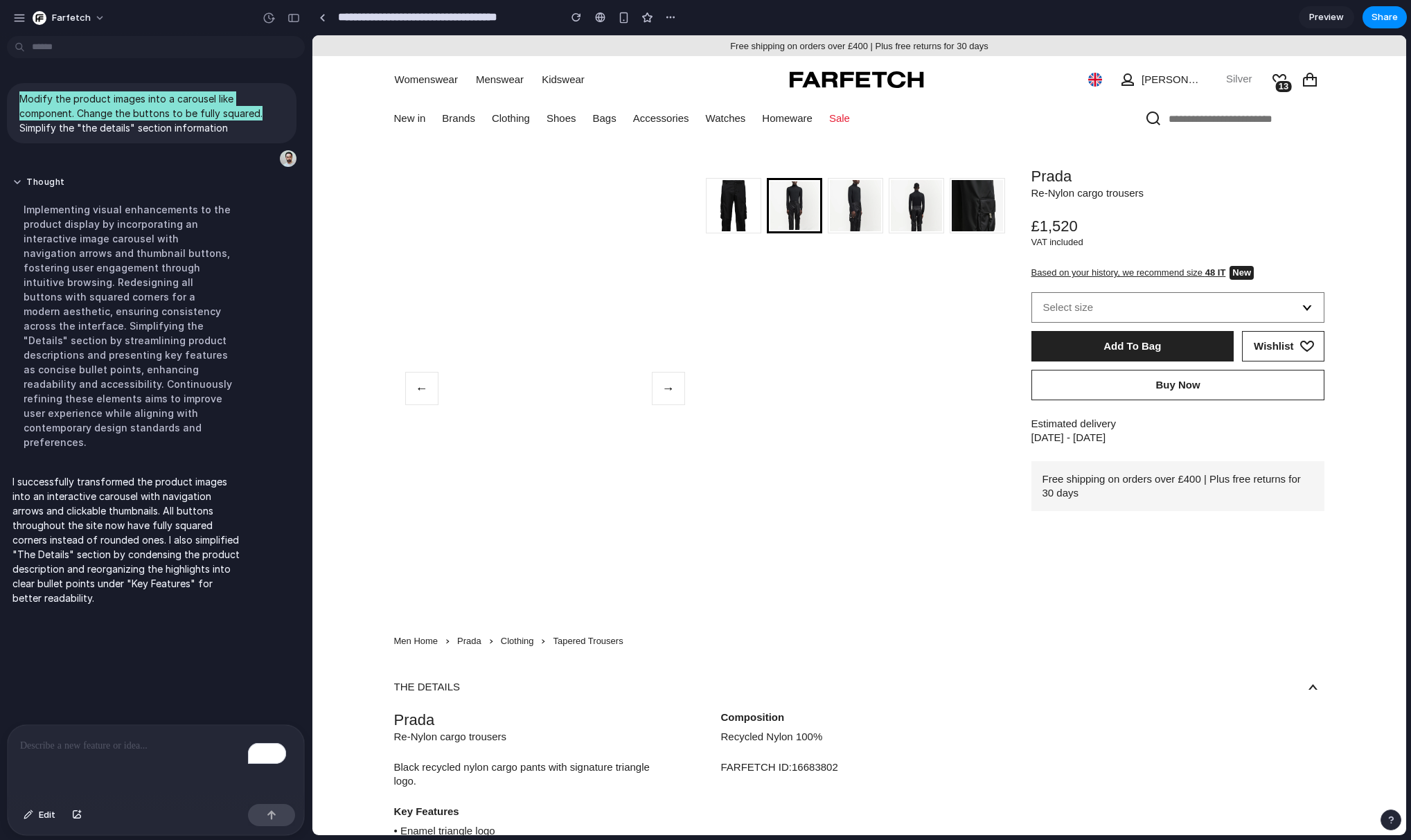
click at [413, 387] on button "←" at bounding box center [422, 388] width 34 height 34
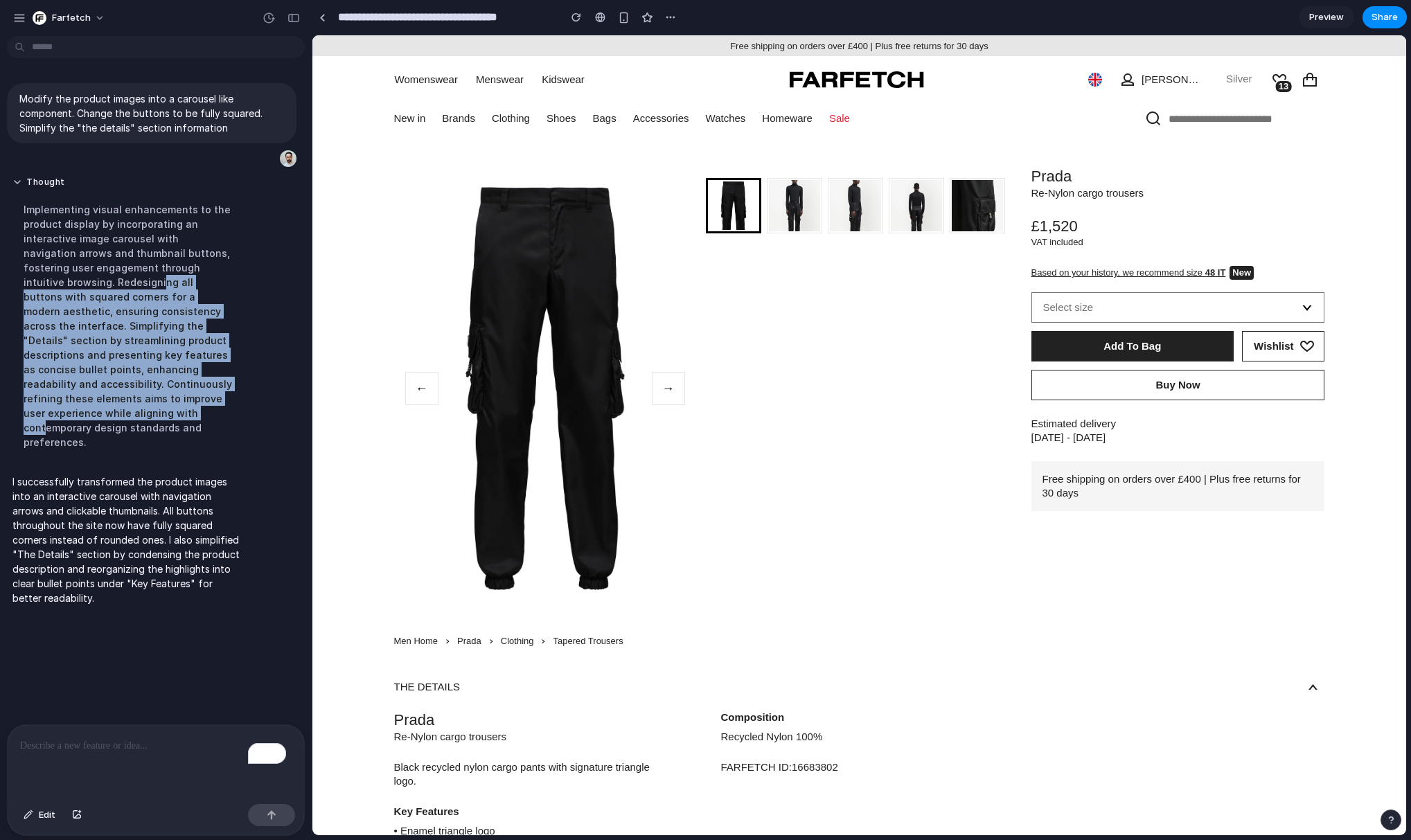
drag, startPoint x: 119, startPoint y: 283, endPoint x: 134, endPoint y: 409, distance: 126.9
click at [134, 409] on div "Implementing visual enhancements to the product display by incorporating an int…" at bounding box center [128, 326] width 231 height 264
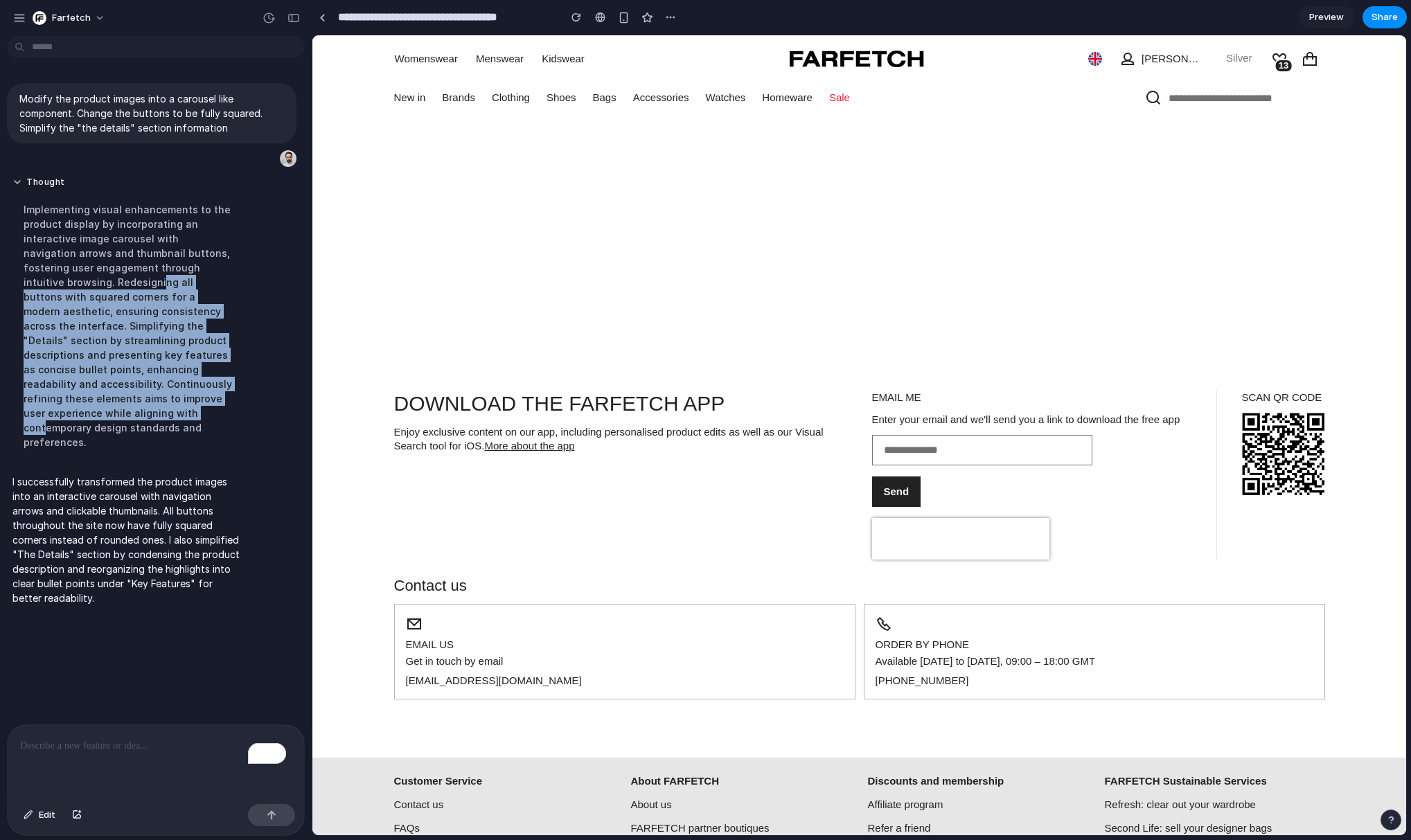
scroll to position [3057, 0]
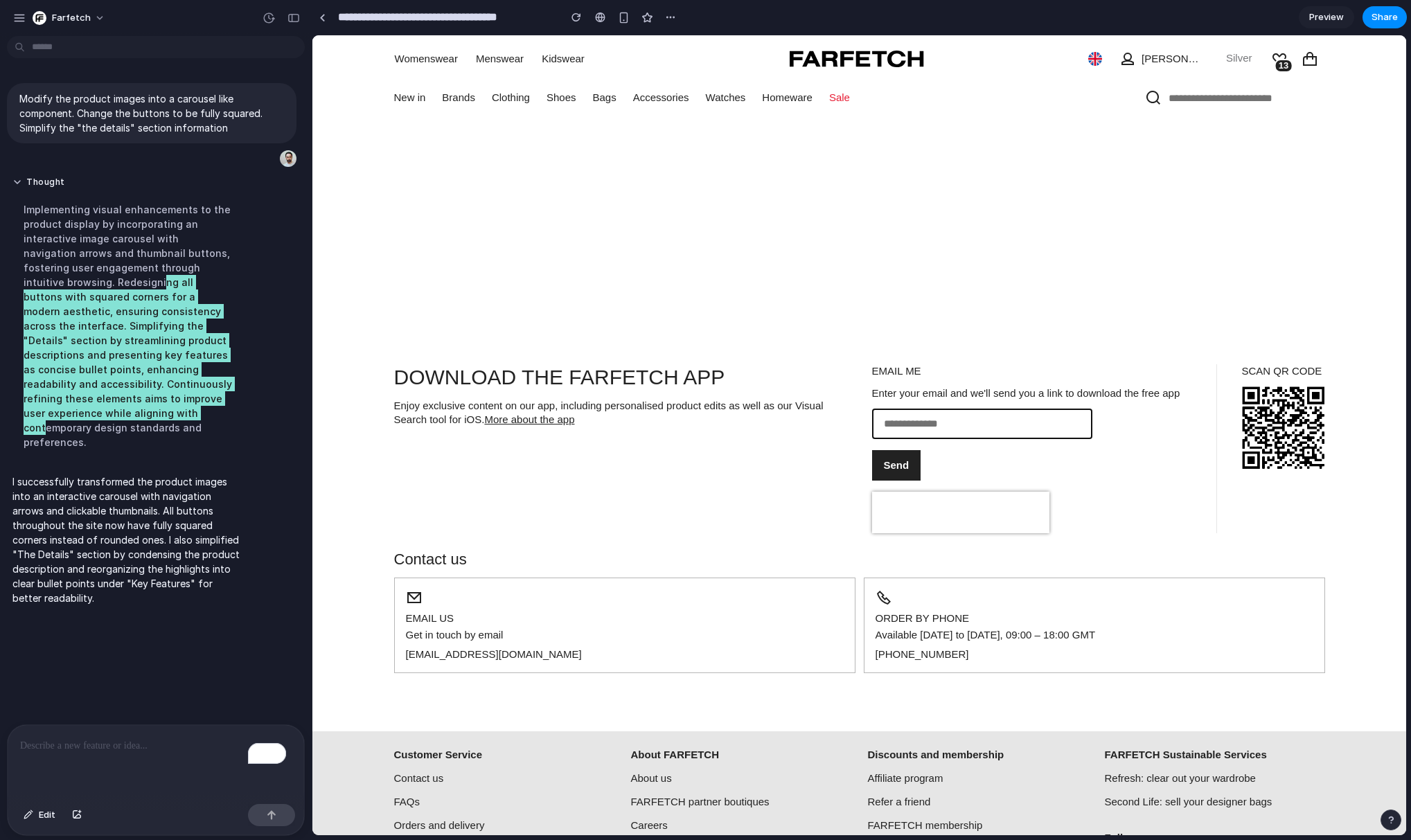
click at [928, 425] on input "email" at bounding box center [977, 424] width 208 height 29
click at [988, 424] on input "email" at bounding box center [977, 424] width 208 height 29
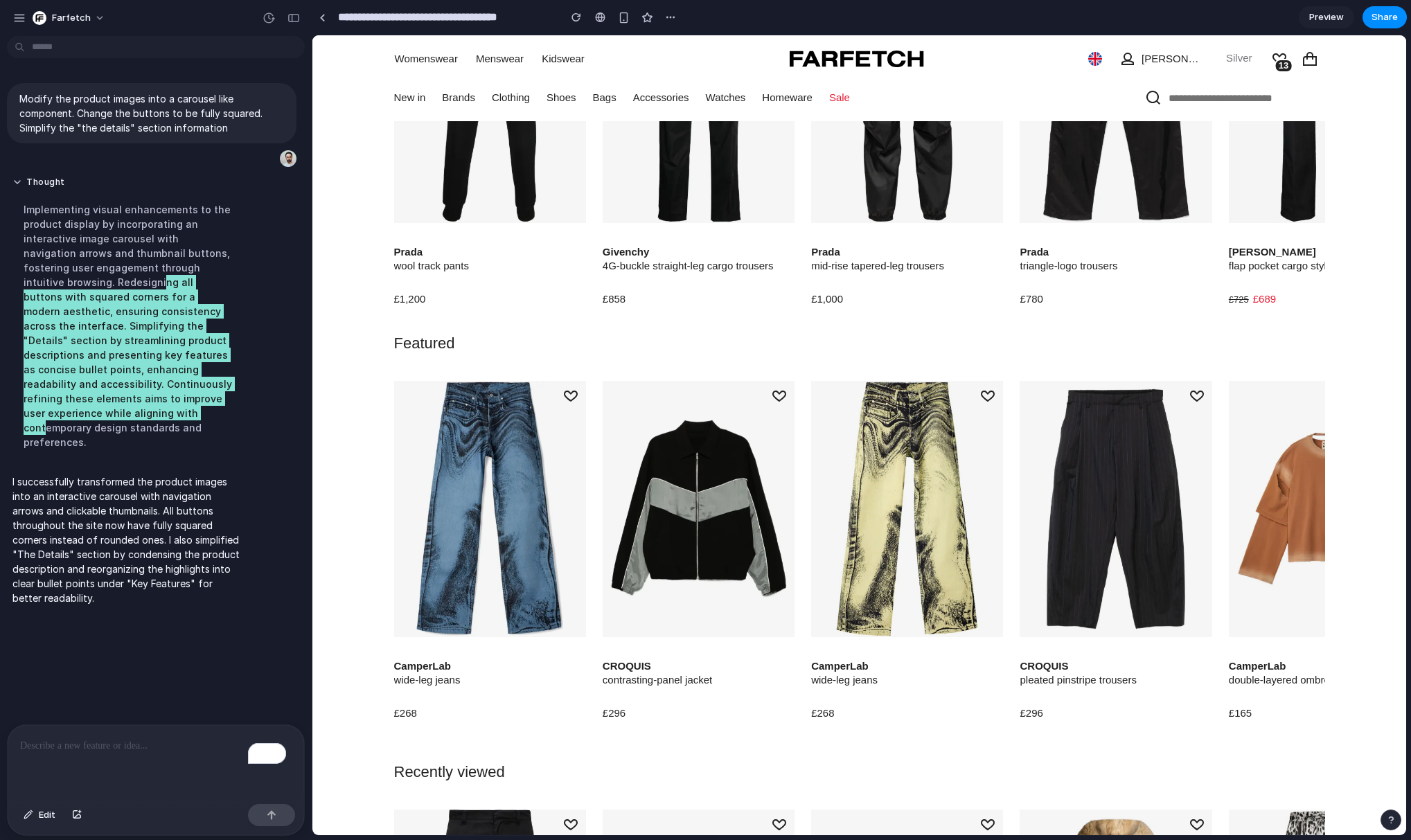
scroll to position [0, 0]
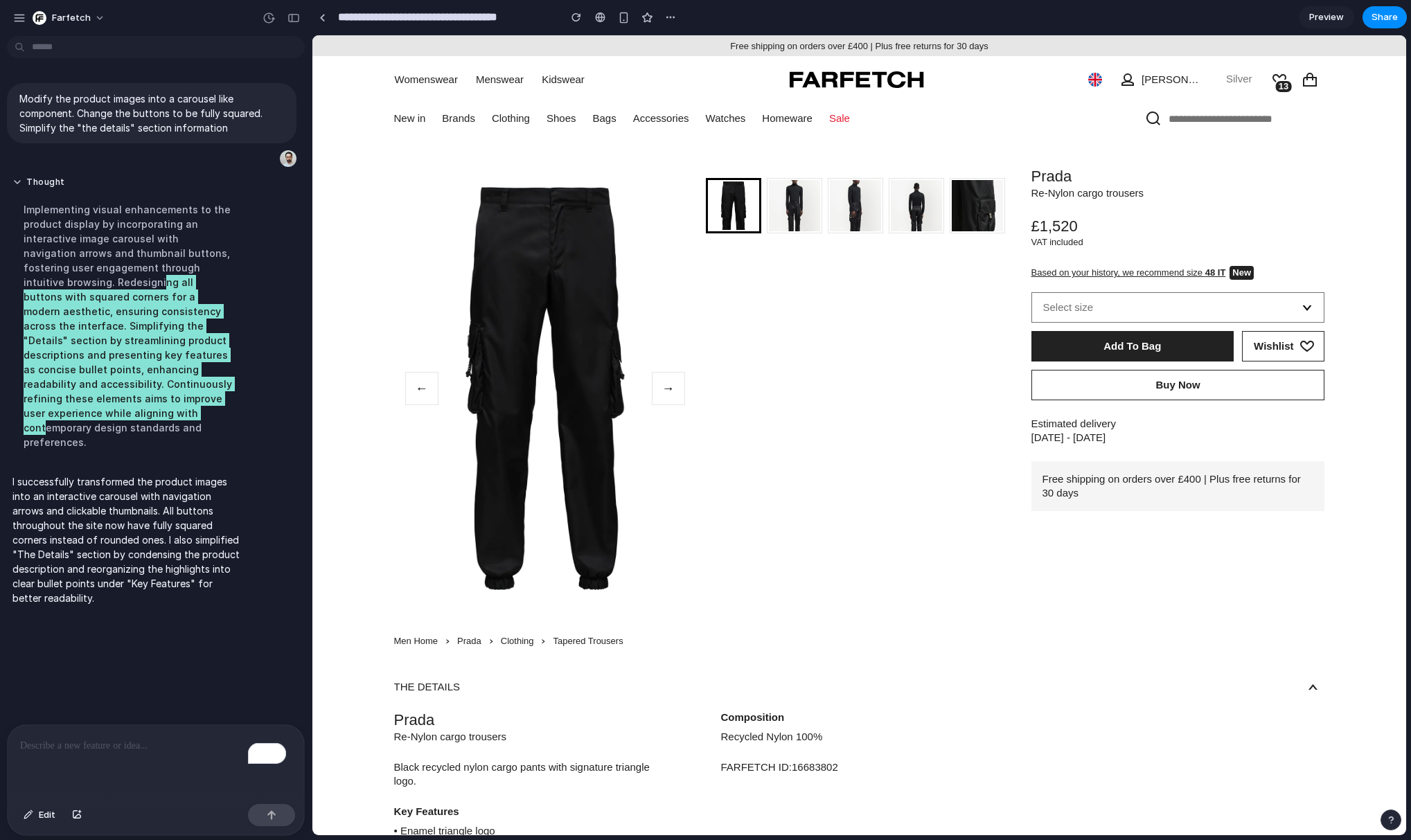
click at [1170, 311] on div "Select size" at bounding box center [1178, 308] width 293 height 30
click at [1303, 309] on use at bounding box center [1307, 308] width 9 height 6
click at [1143, 306] on div "Select size" at bounding box center [1178, 308] width 293 height 30
click at [1031, 304] on div "Select size" at bounding box center [1178, 308] width 293 height 30
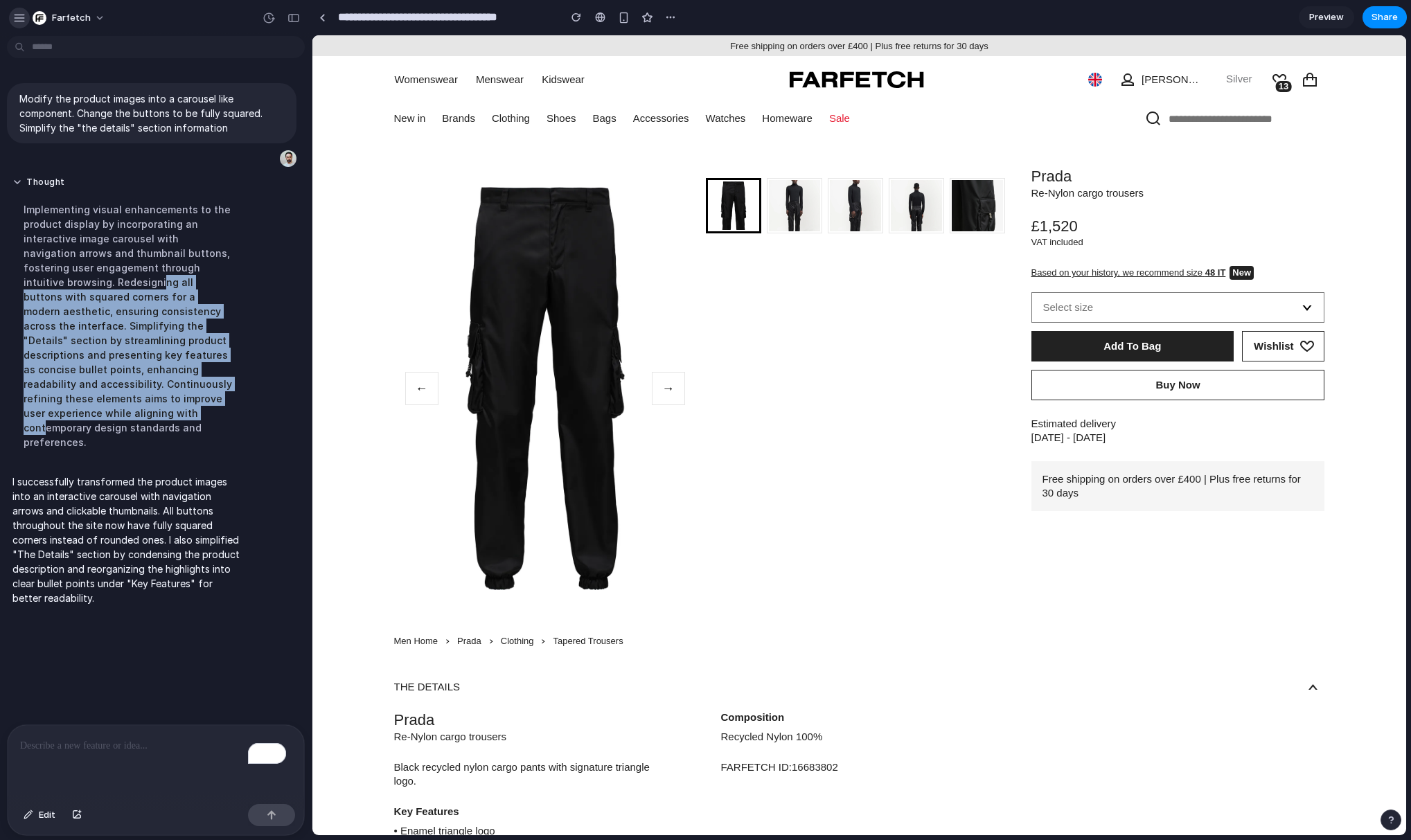
click at [18, 22] on div "button" at bounding box center [19, 18] width 13 height 13
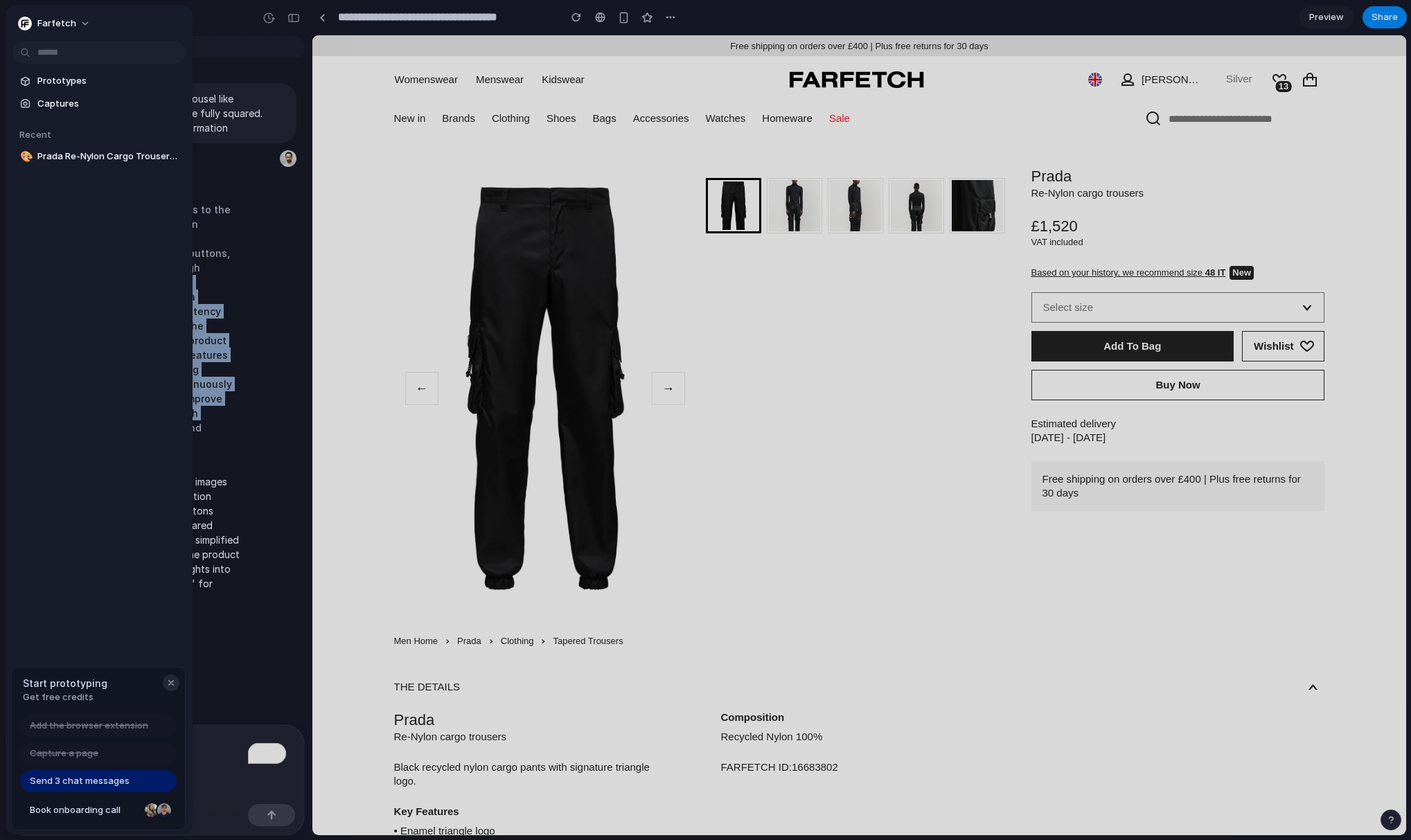
click at [170, 681] on div "button" at bounding box center [171, 683] width 11 height 11
